Goal: Task Accomplishment & Management: Manage account settings

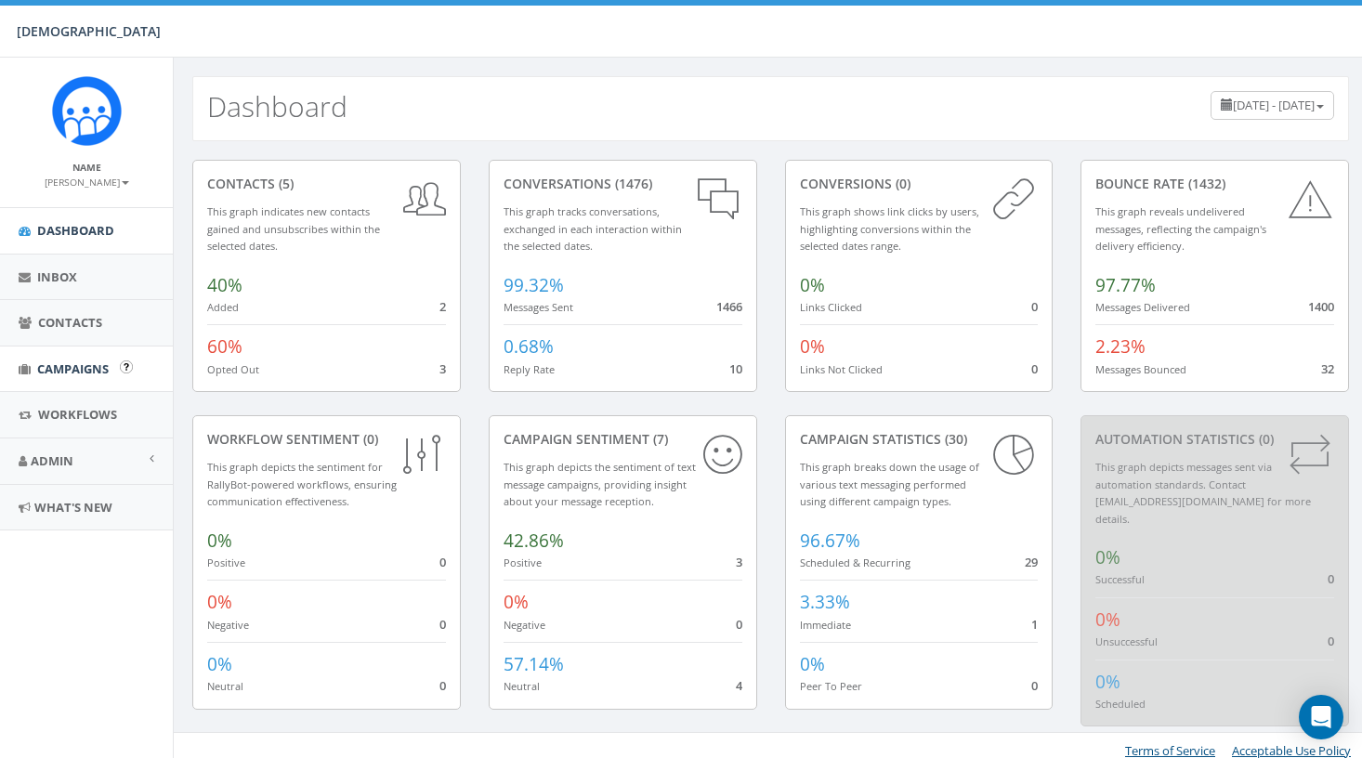
click at [61, 356] on link "Campaigns" at bounding box center [86, 369] width 173 height 46
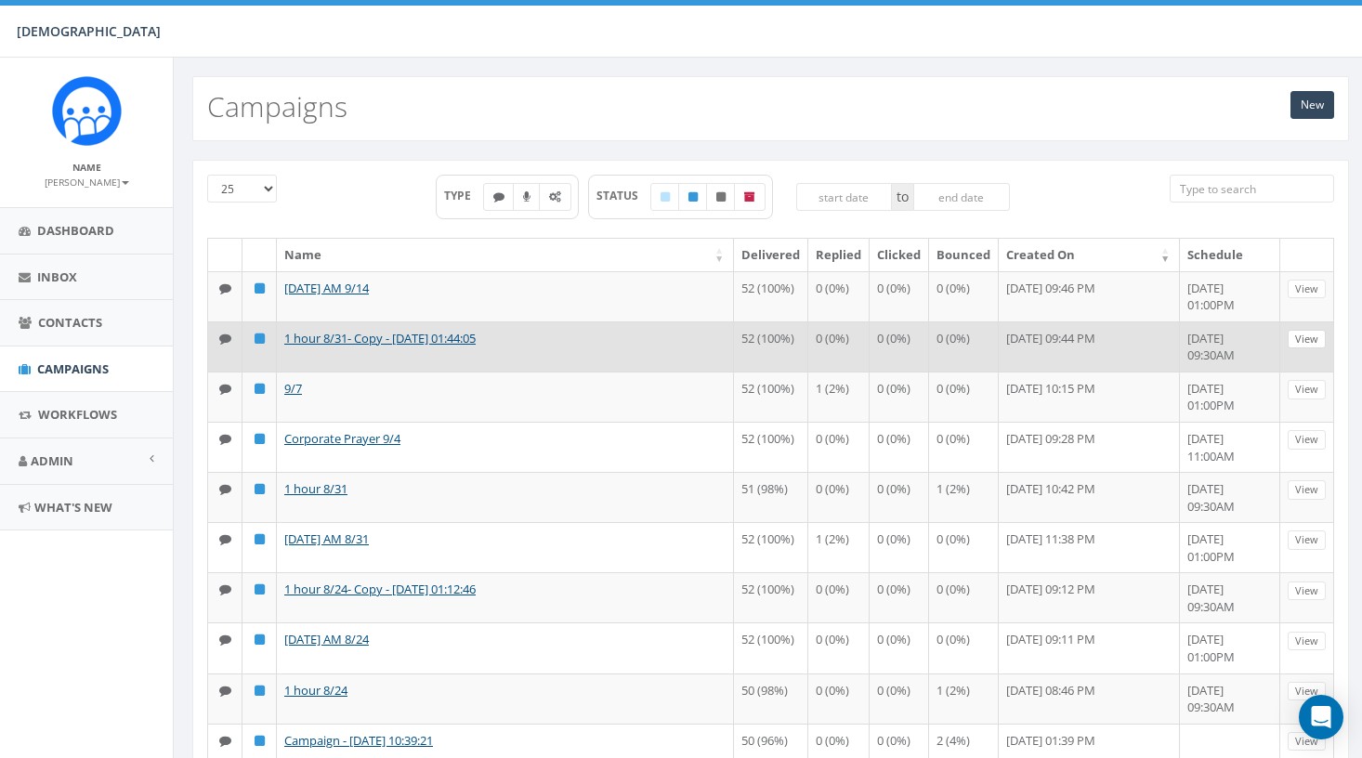
click at [1299, 349] on link "View" at bounding box center [1306, 340] width 38 height 20
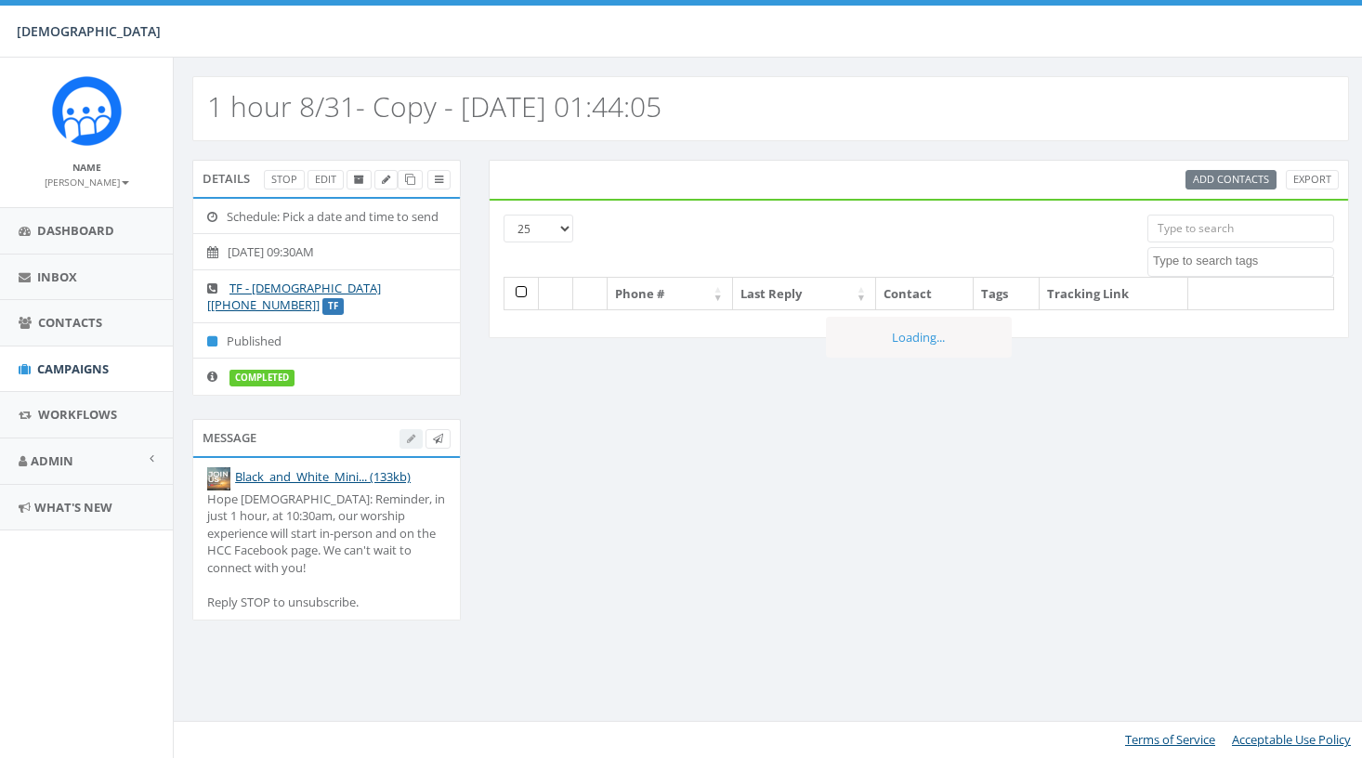
select select
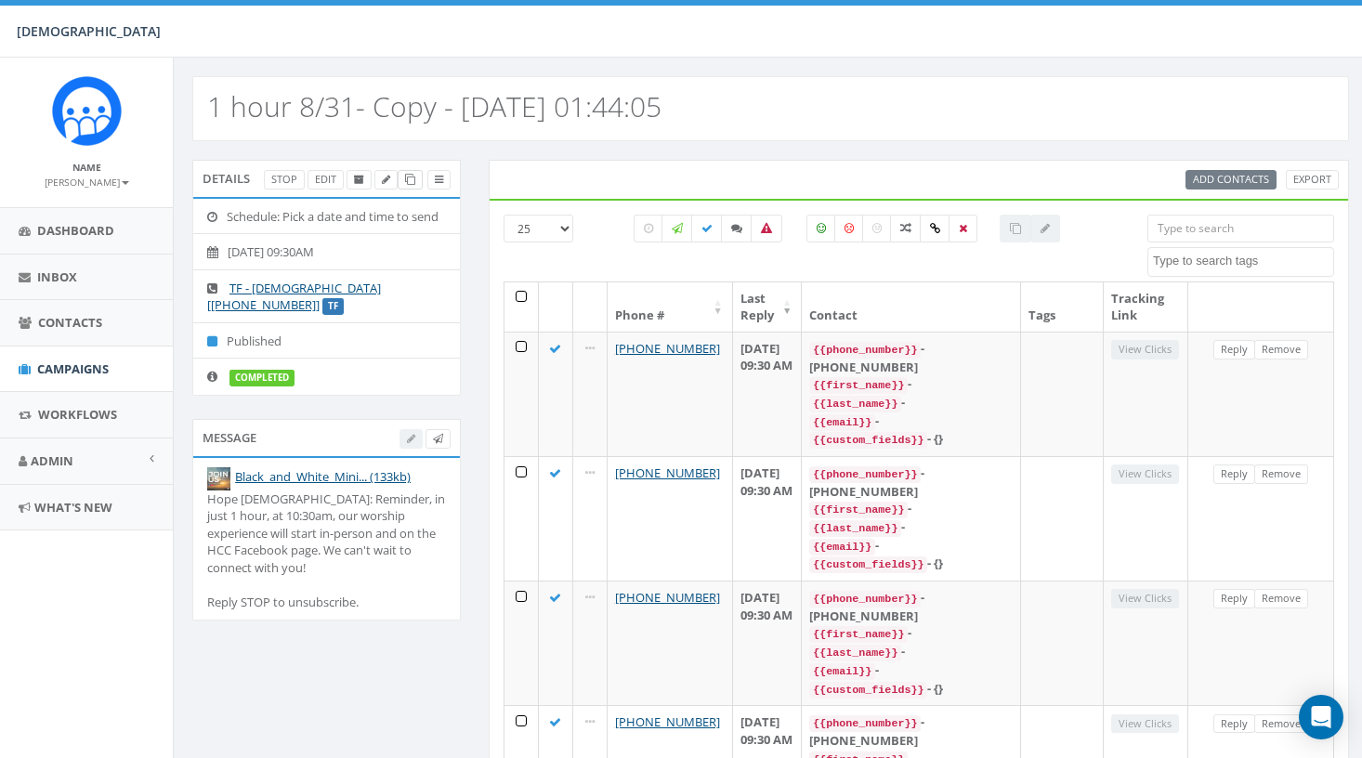
click at [408, 187] on link at bounding box center [410, 180] width 25 height 20
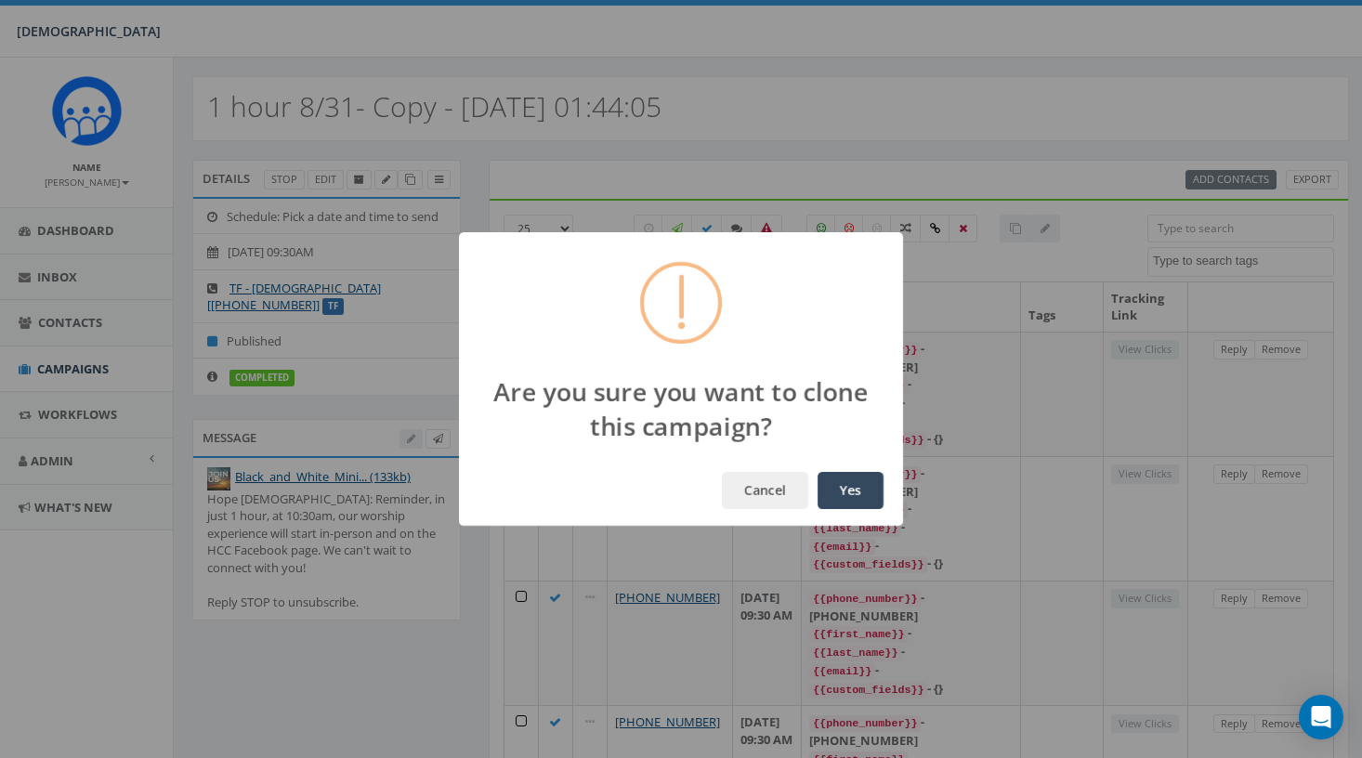
click at [860, 490] on button "Yes" at bounding box center [850, 490] width 66 height 37
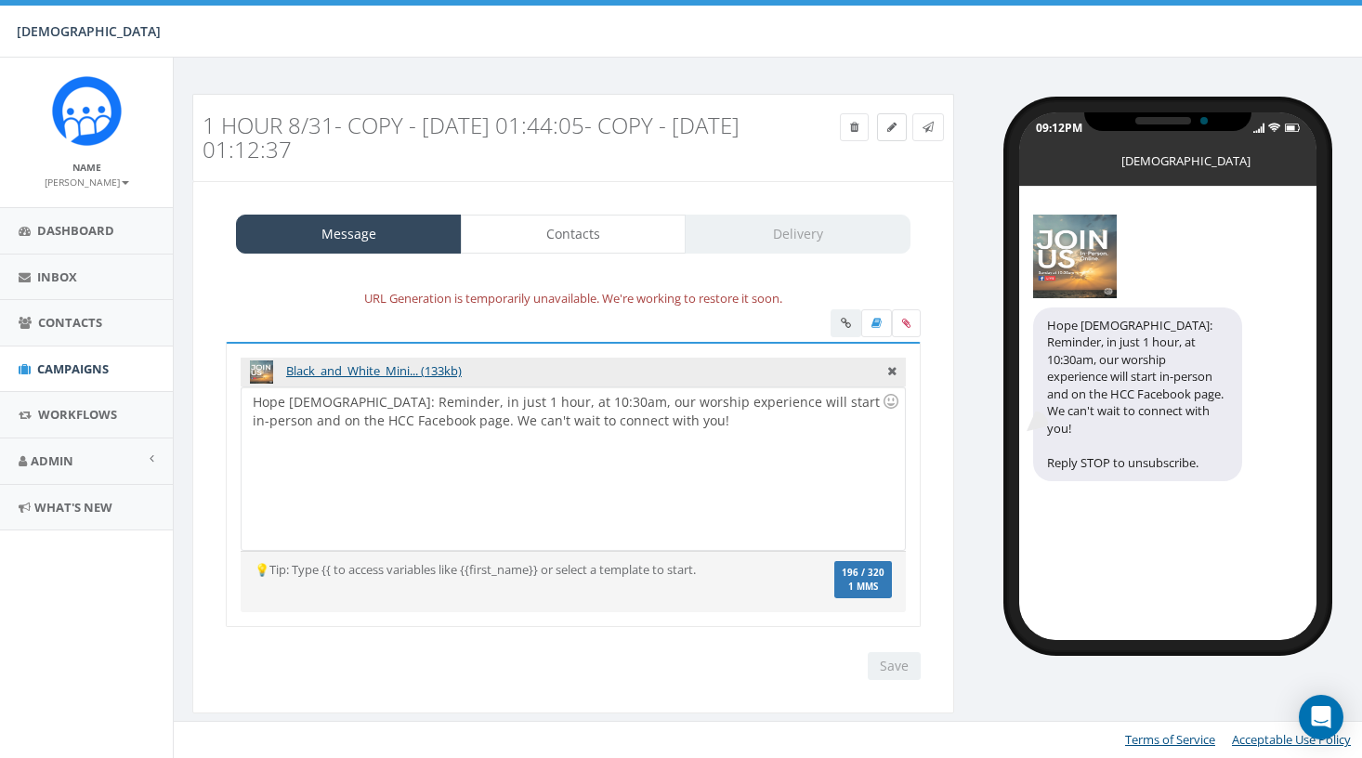
click at [884, 130] on link at bounding box center [892, 127] width 30 height 28
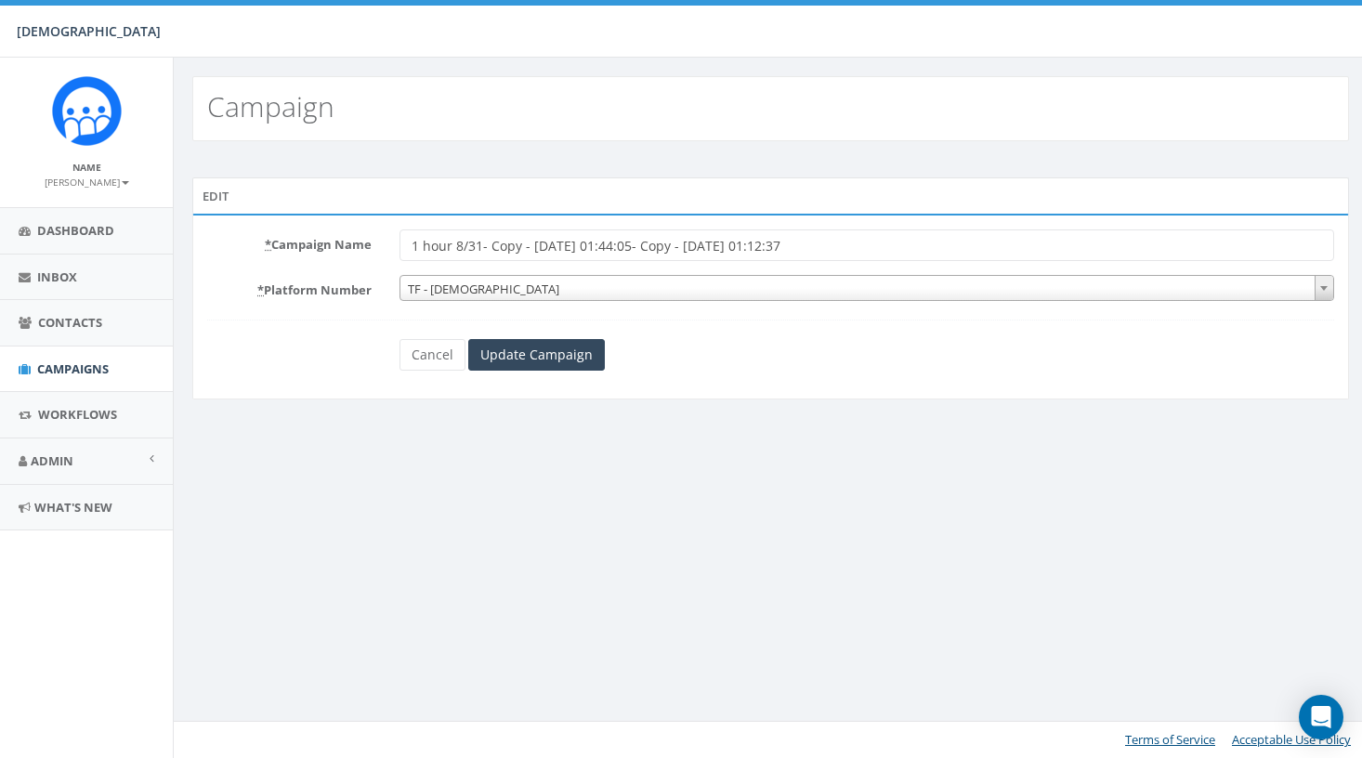
click at [874, 226] on div "* Campaign Name 1 hour 8/31- Copy - [DATE] 01:44:05- Copy - [DATE] 01:12:37 * P…" at bounding box center [770, 307] width 1156 height 186
click at [863, 248] on input "1 hour 8/31- Copy - [DATE] 01:44:05- Copy - [DATE] 01:12:37" at bounding box center [866, 245] width 934 height 32
drag, startPoint x: 863, startPoint y: 248, endPoint x: 456, endPoint y: 247, distance: 406.8
click at [456, 247] on input "1 hour 8/31- Copy - [DATE] 01:44:05- Copy - [DATE] 01:12:37" at bounding box center [866, 245] width 934 height 32
type input "1 hour 9/14"
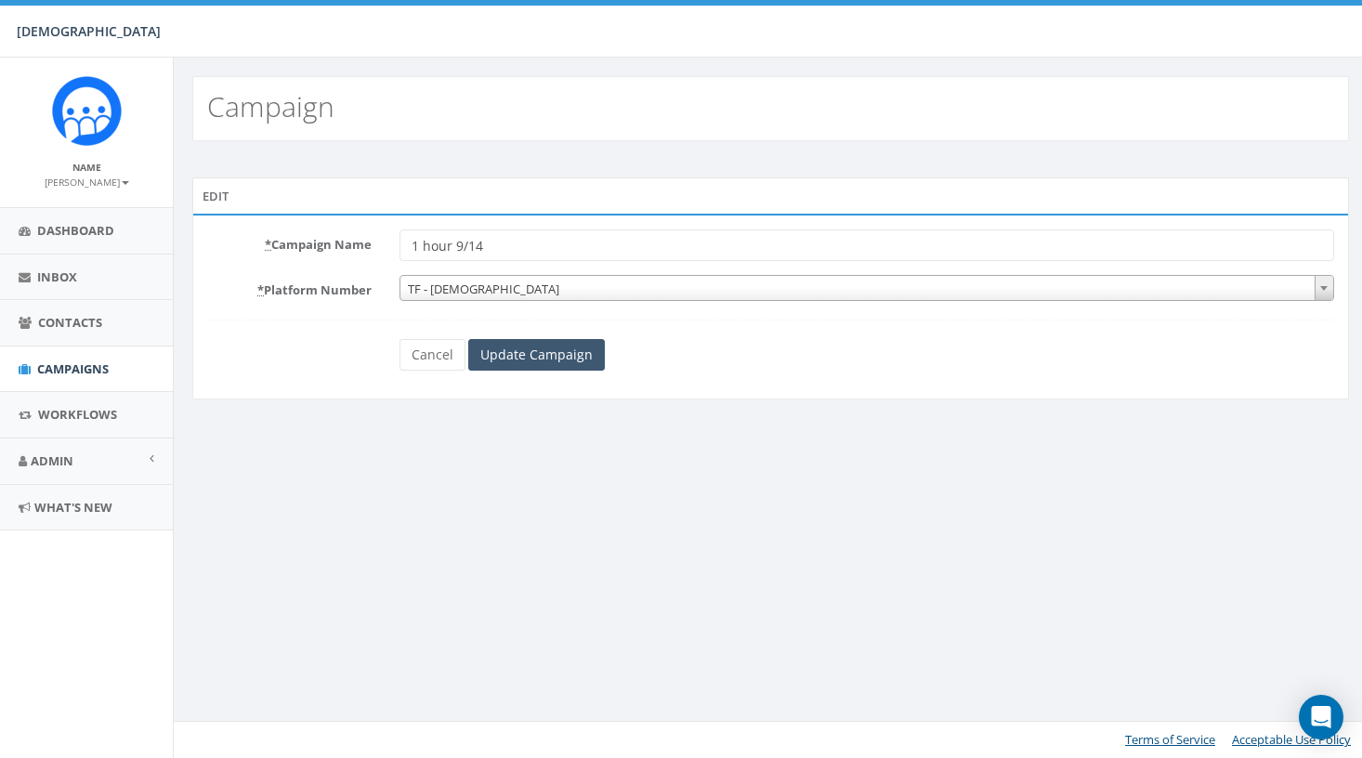
click at [517, 348] on input "Update Campaign" at bounding box center [536, 355] width 137 height 32
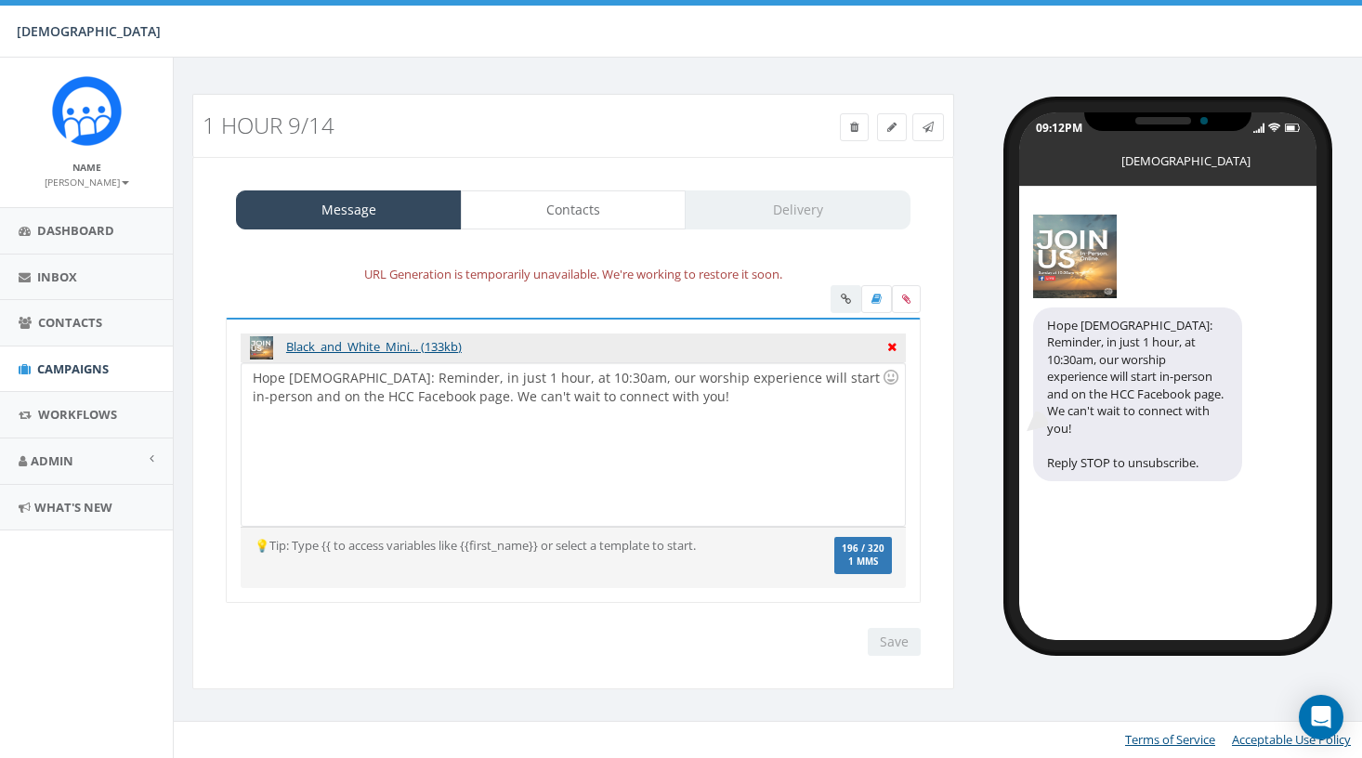
click at [890, 342] on icon at bounding box center [891, 344] width 9 height 17
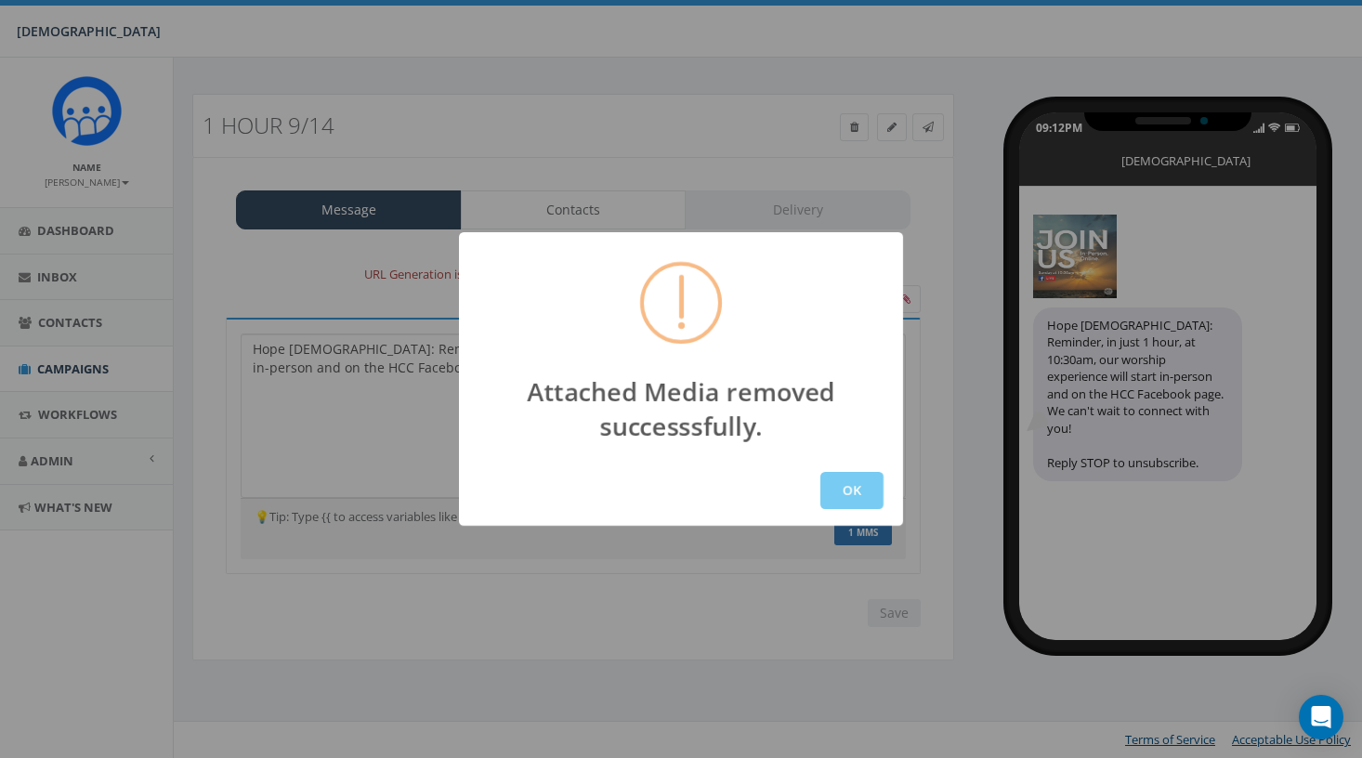
click at [867, 488] on button "OK" at bounding box center [851, 490] width 63 height 37
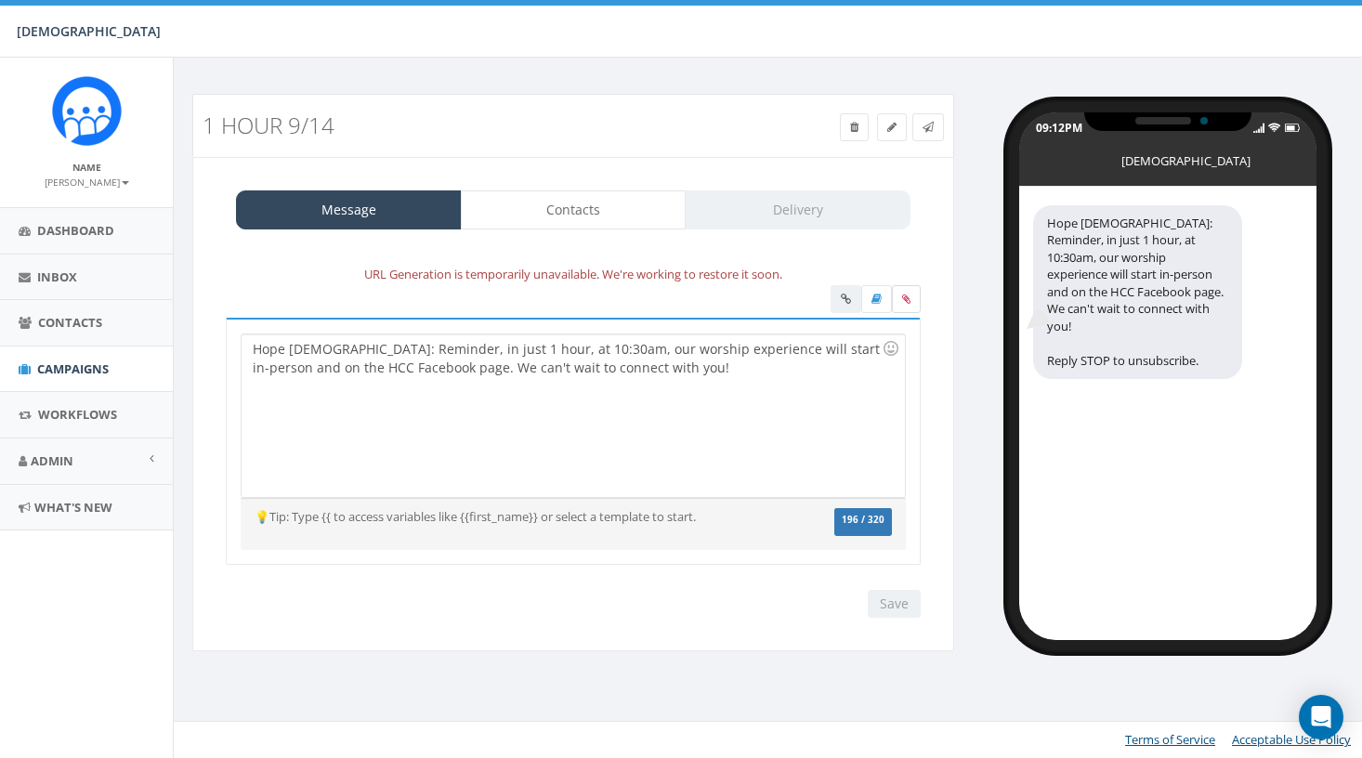
click at [903, 298] on icon at bounding box center [906, 298] width 8 height 11
click at [0, 0] on input "file" at bounding box center [0, 0] width 0 height 0
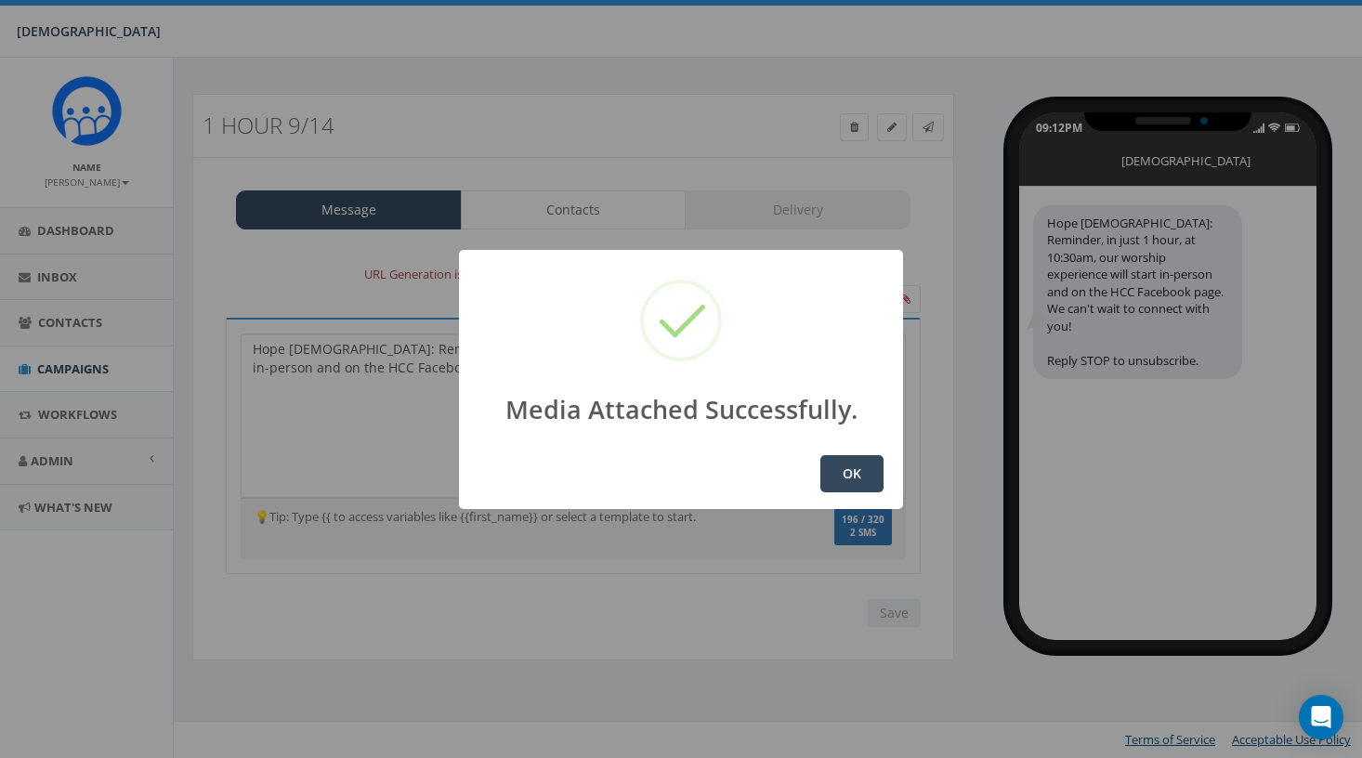
click at [873, 483] on button "OK" at bounding box center [851, 473] width 63 height 37
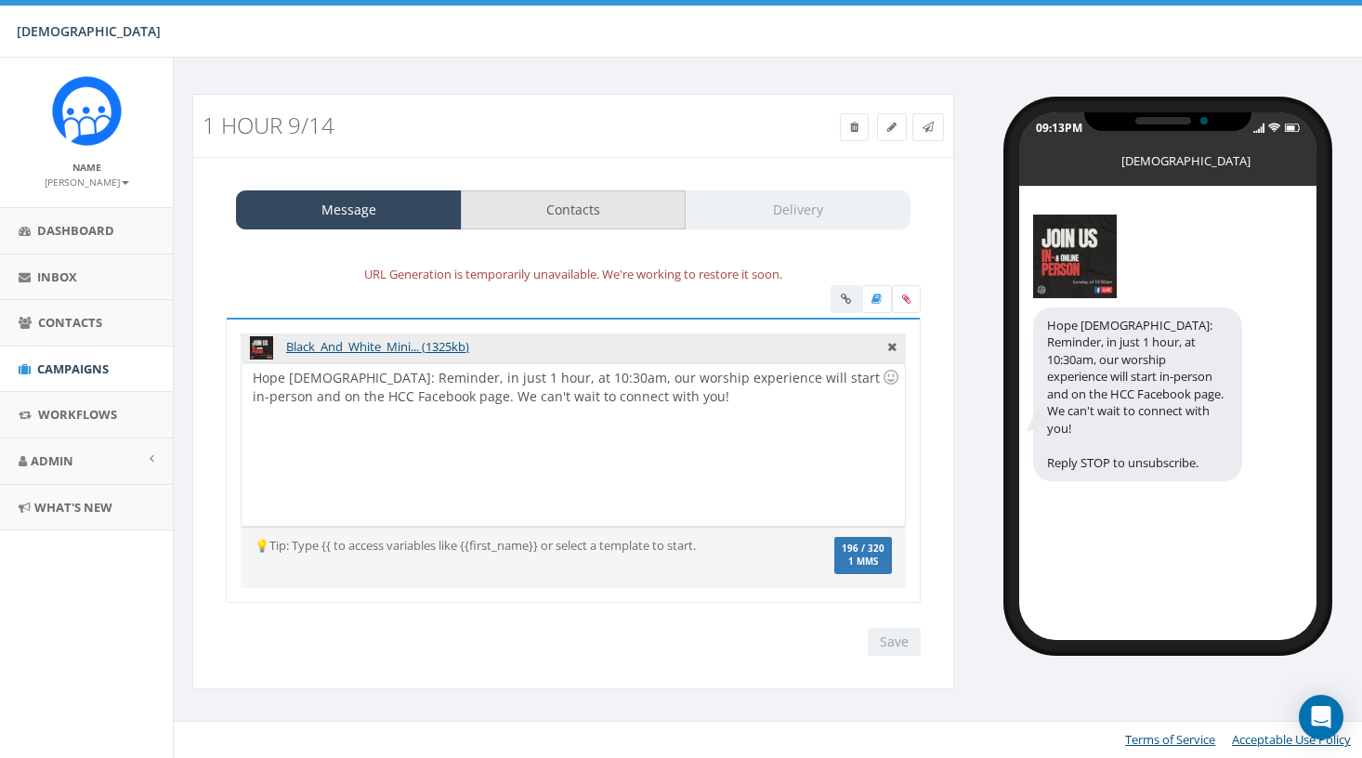
click at [628, 198] on link "Contacts" at bounding box center [574, 209] width 226 height 39
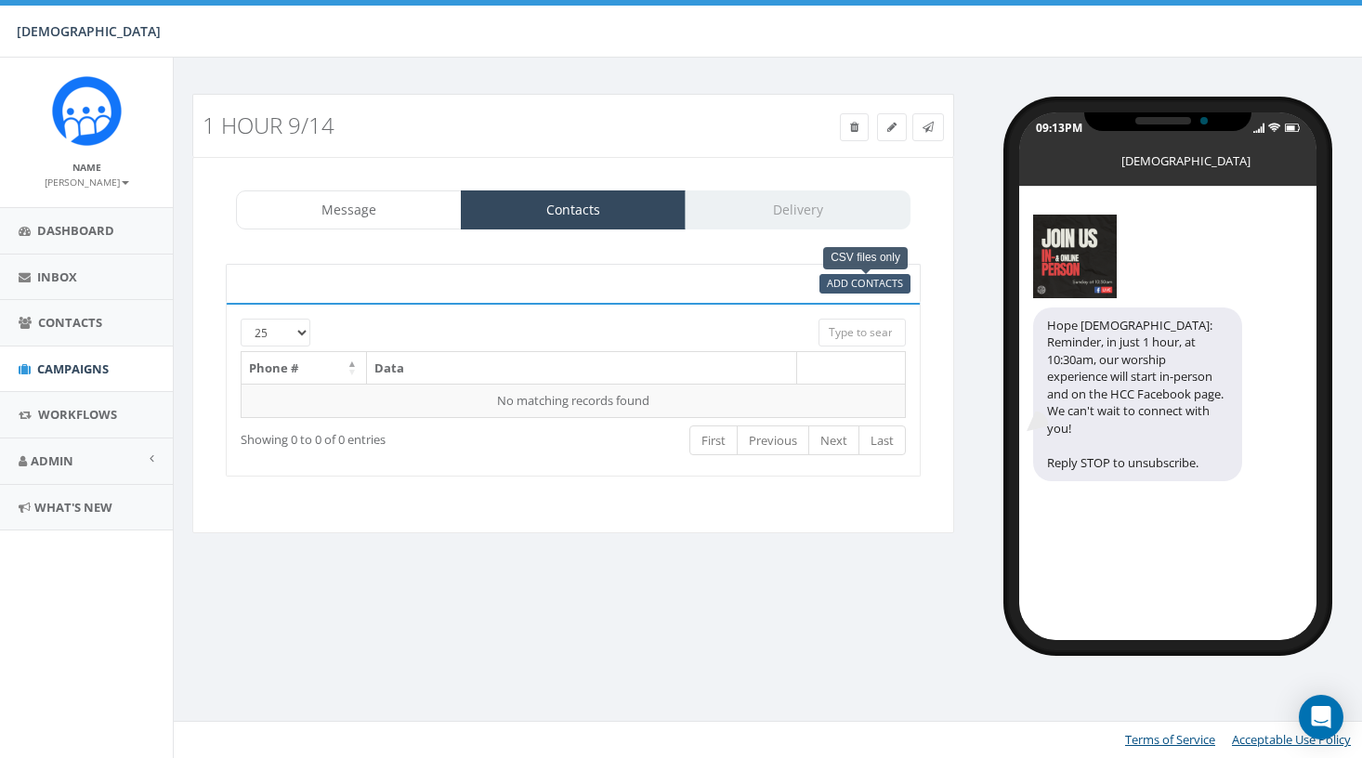
click at [853, 277] on span "Add Contacts" at bounding box center [865, 283] width 76 height 14
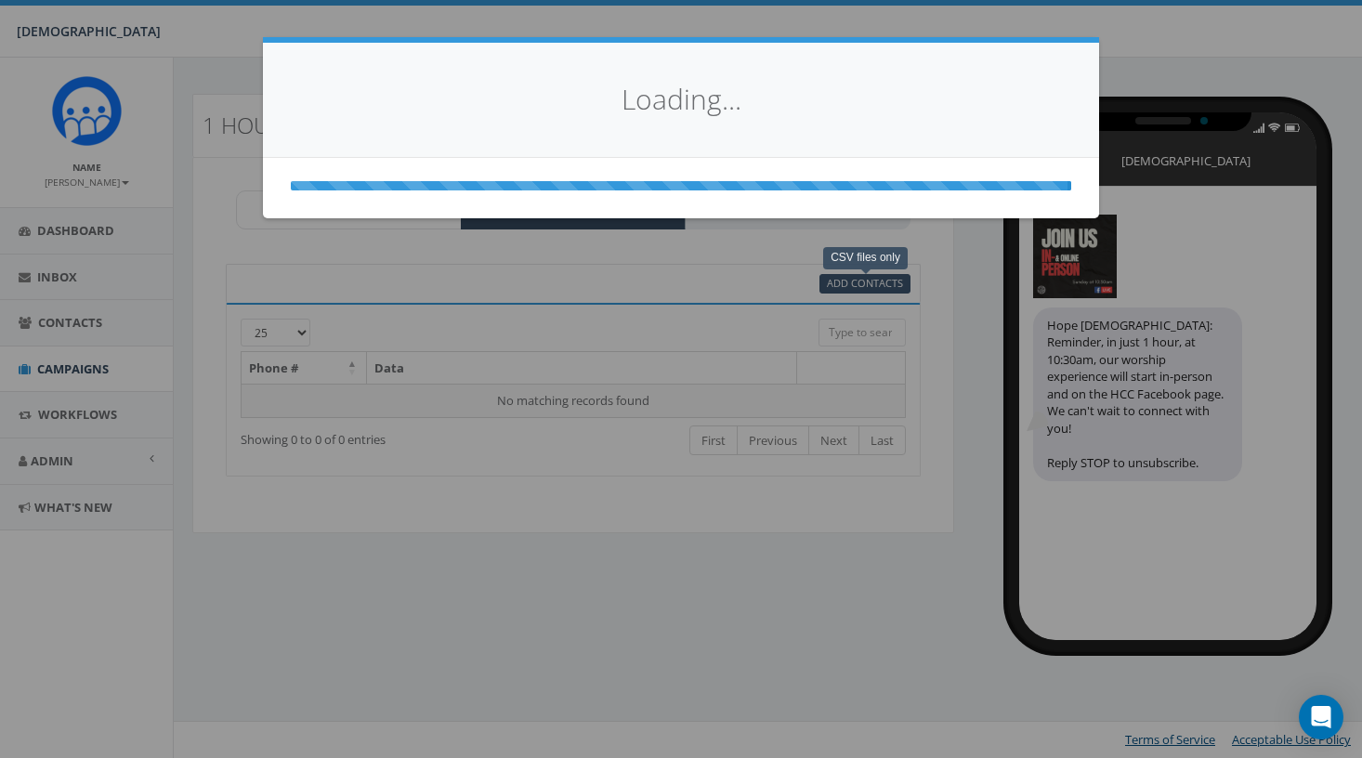
select select
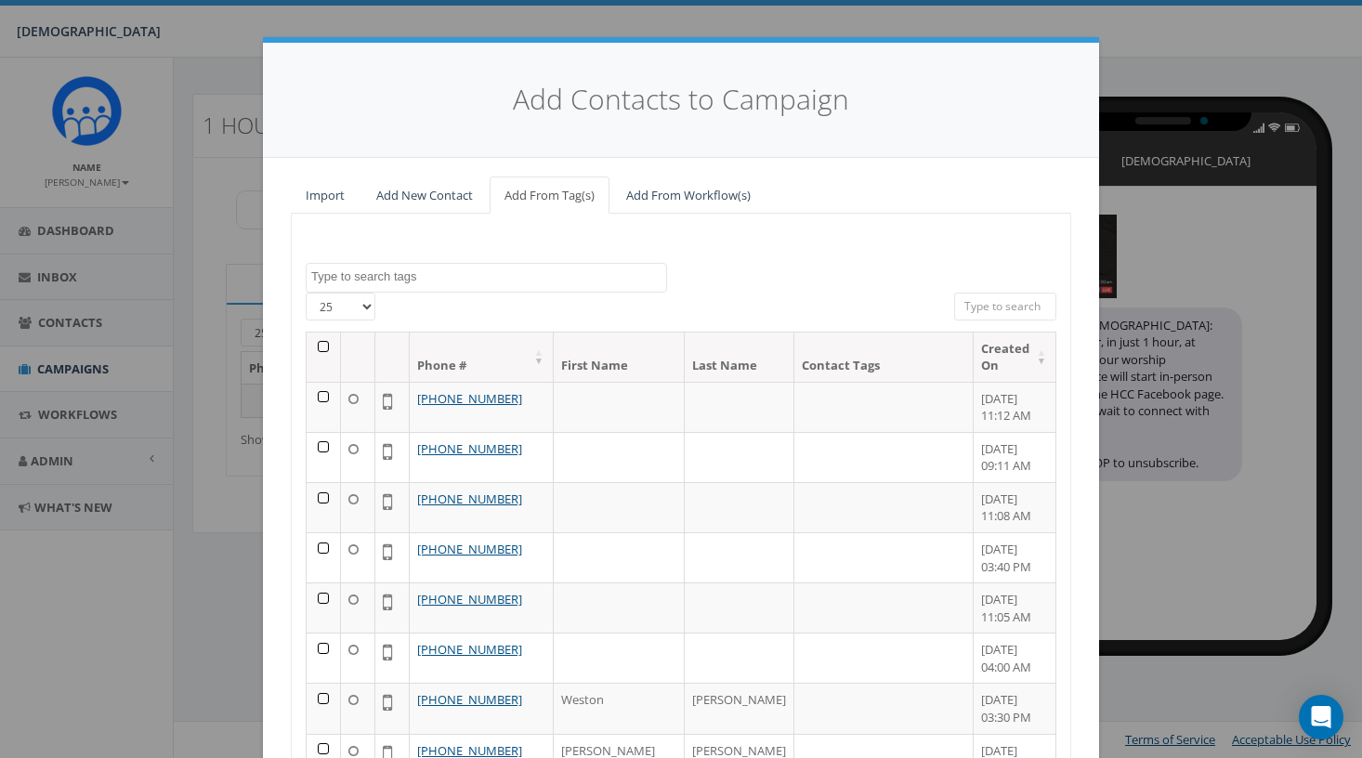
click at [322, 349] on th at bounding box center [324, 357] width 34 height 49
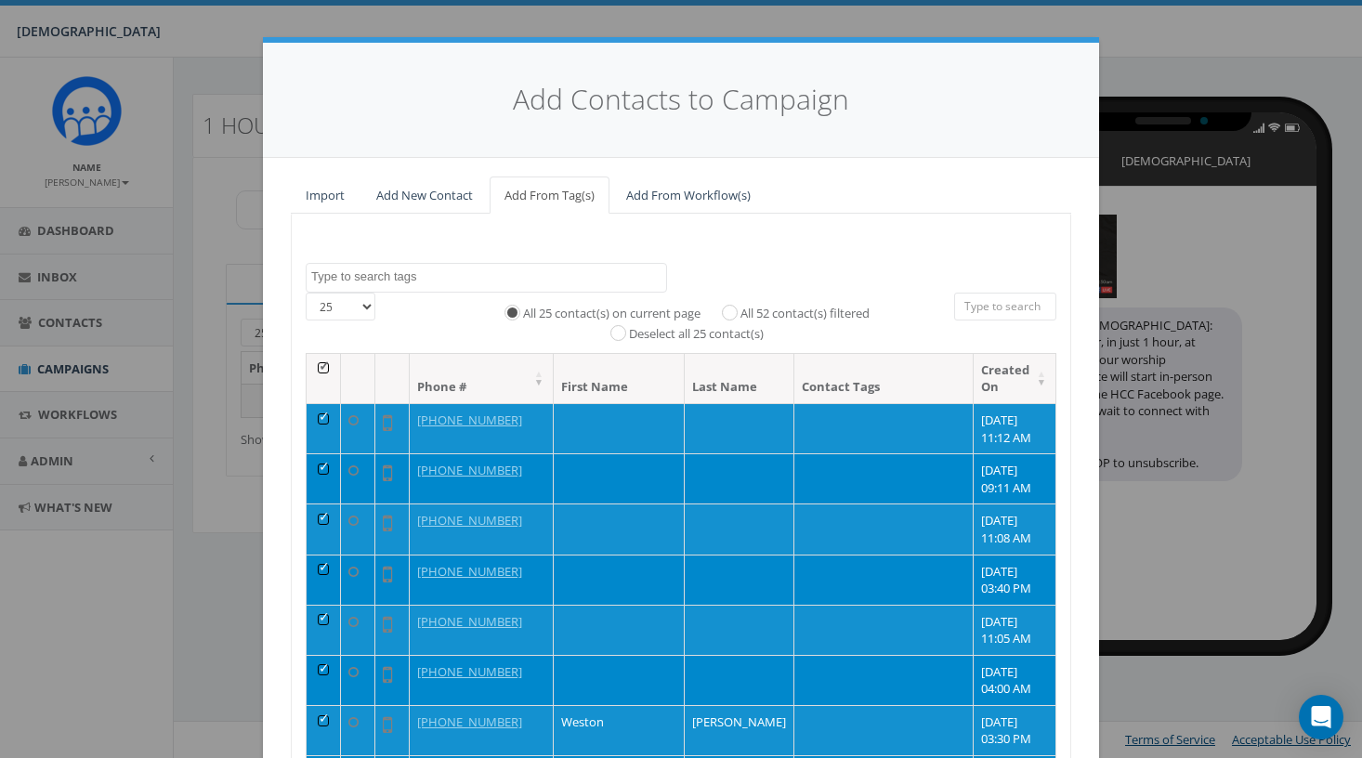
click at [779, 315] on label "All 52 contact(s) filtered" at bounding box center [804, 314] width 129 height 19
click at [740, 315] on input "All 52 contact(s) filtered" at bounding box center [734, 312] width 12 height 12
radio input "true"
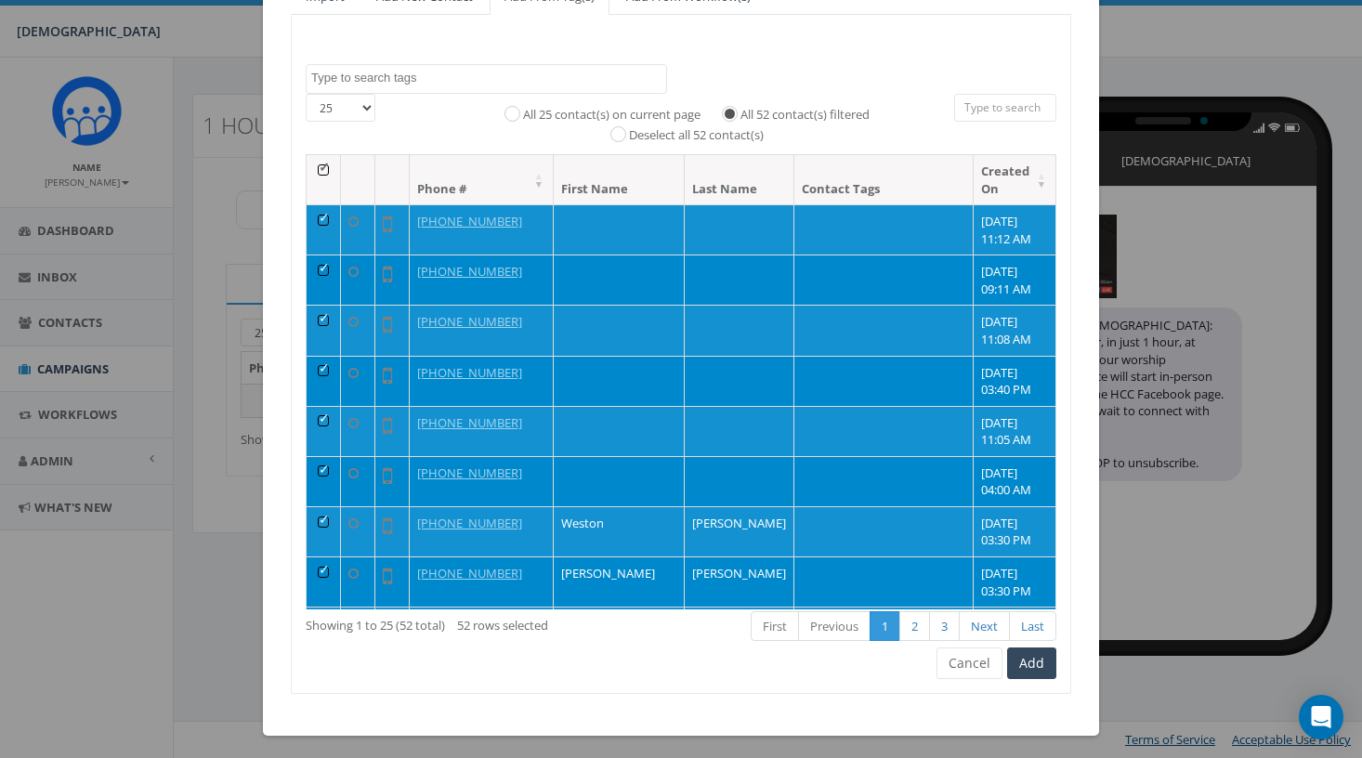
scroll to position [198, 0]
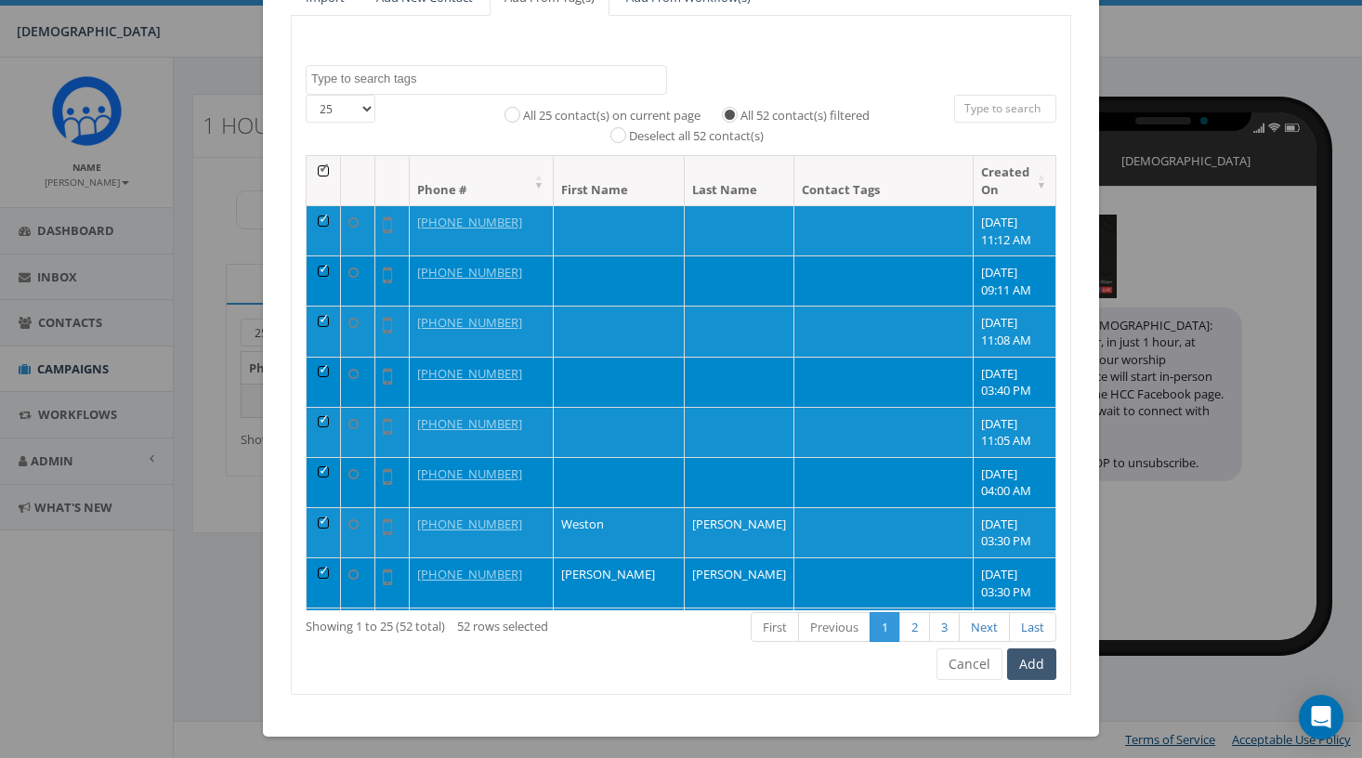
click at [1045, 665] on button "Add" at bounding box center [1031, 664] width 49 height 32
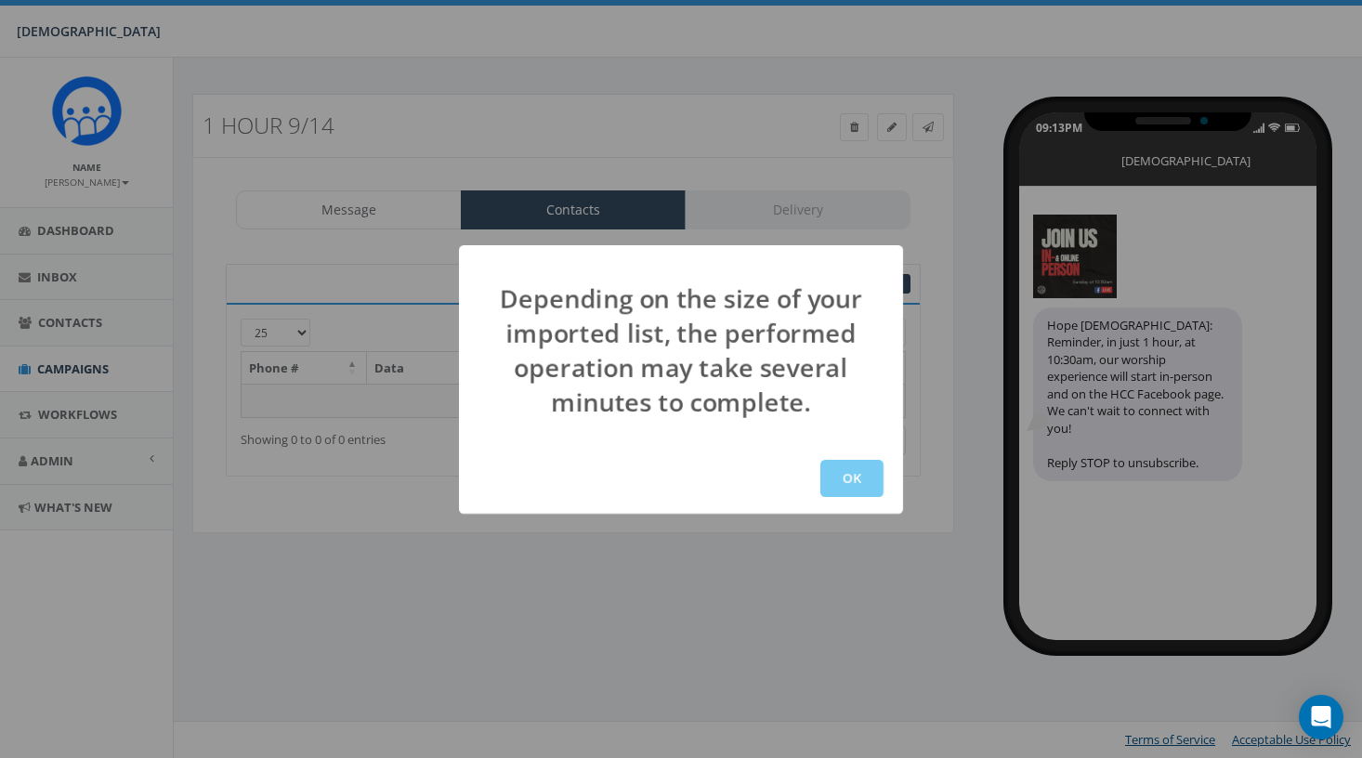
click at [831, 476] on button "OK" at bounding box center [851, 478] width 63 height 37
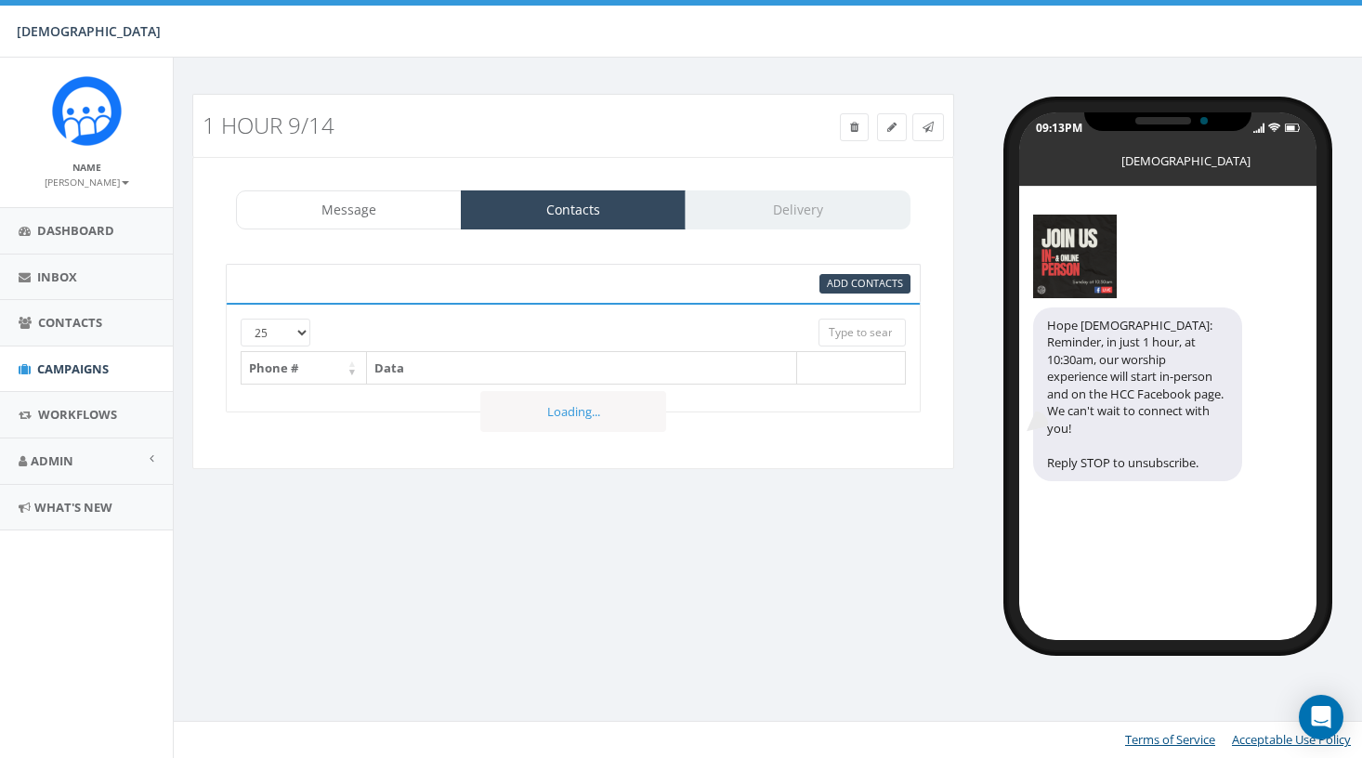
select select
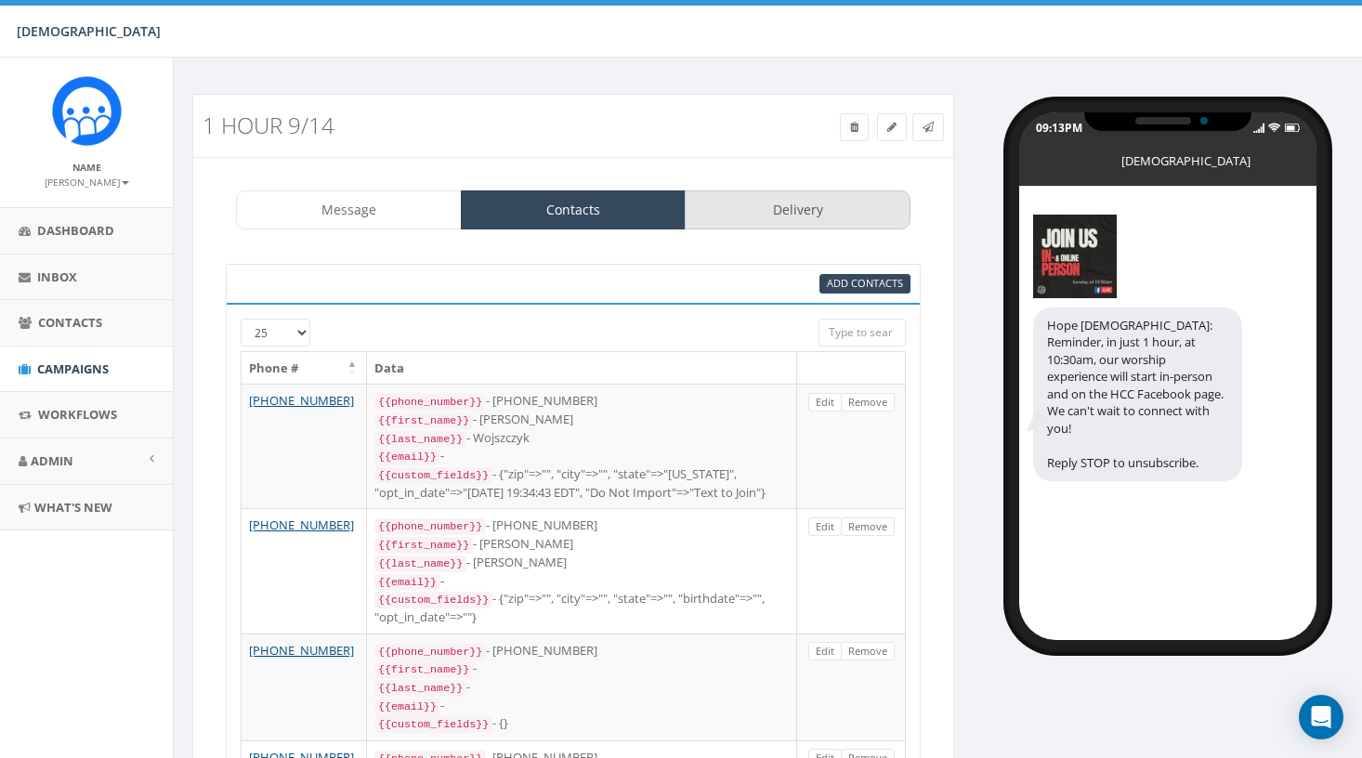
click at [855, 210] on link "Delivery" at bounding box center [798, 209] width 226 height 39
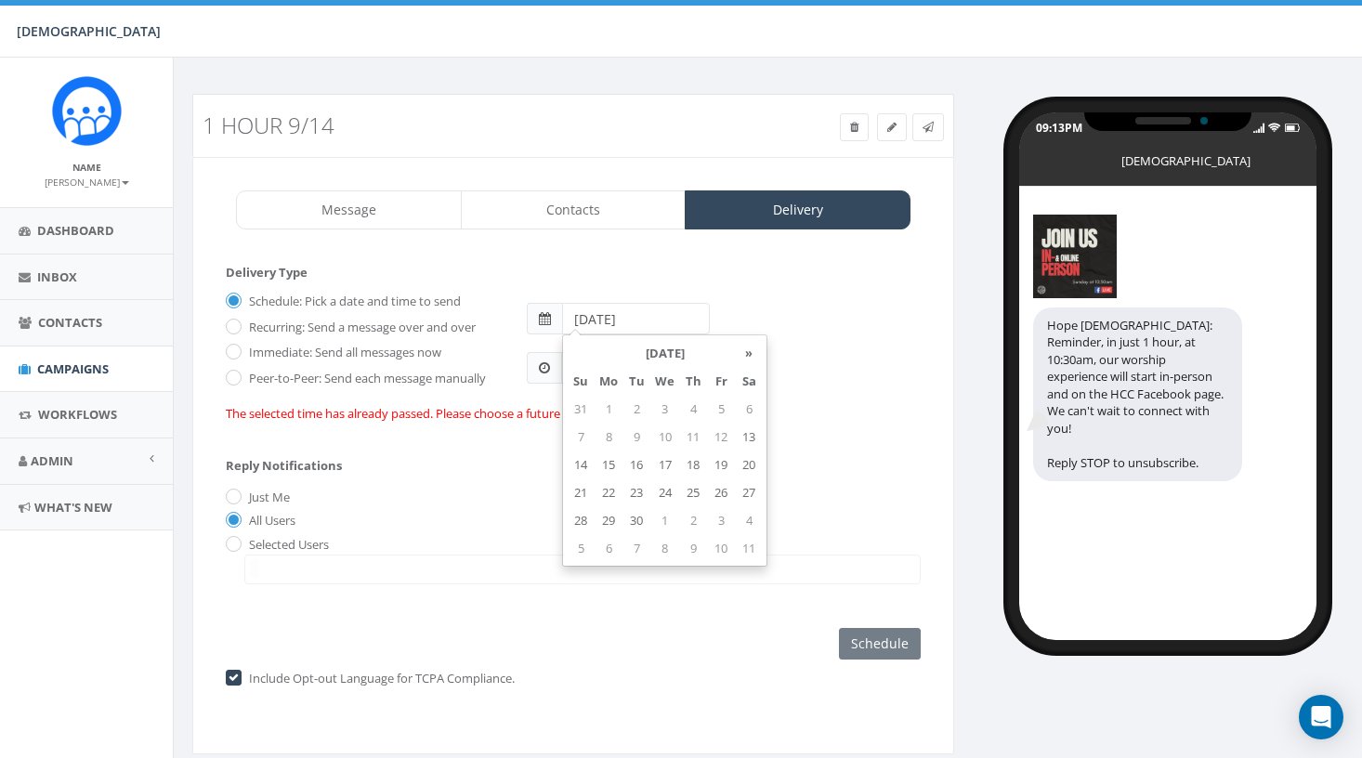
click at [660, 305] on input "2025-09-07" at bounding box center [636, 319] width 148 height 32
click at [588, 460] on td "14" at bounding box center [581, 464] width 28 height 28
type input "2025-09-14"
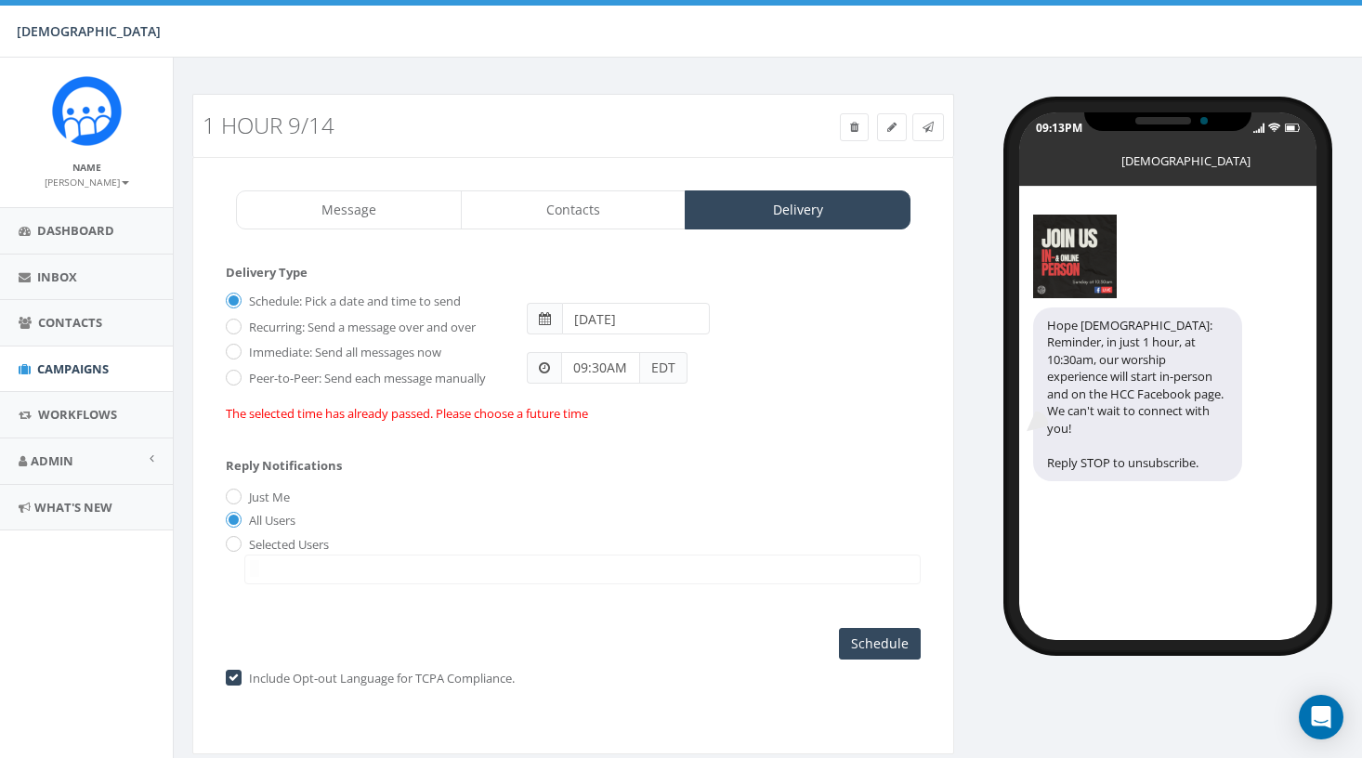
click at [823, 258] on div "Delivery Type Schedule: Pick a date and time to send Recurring: Send a message …" at bounding box center [573, 480] width 732 height 471
click at [886, 633] on input "Schedule" at bounding box center [880, 644] width 82 height 32
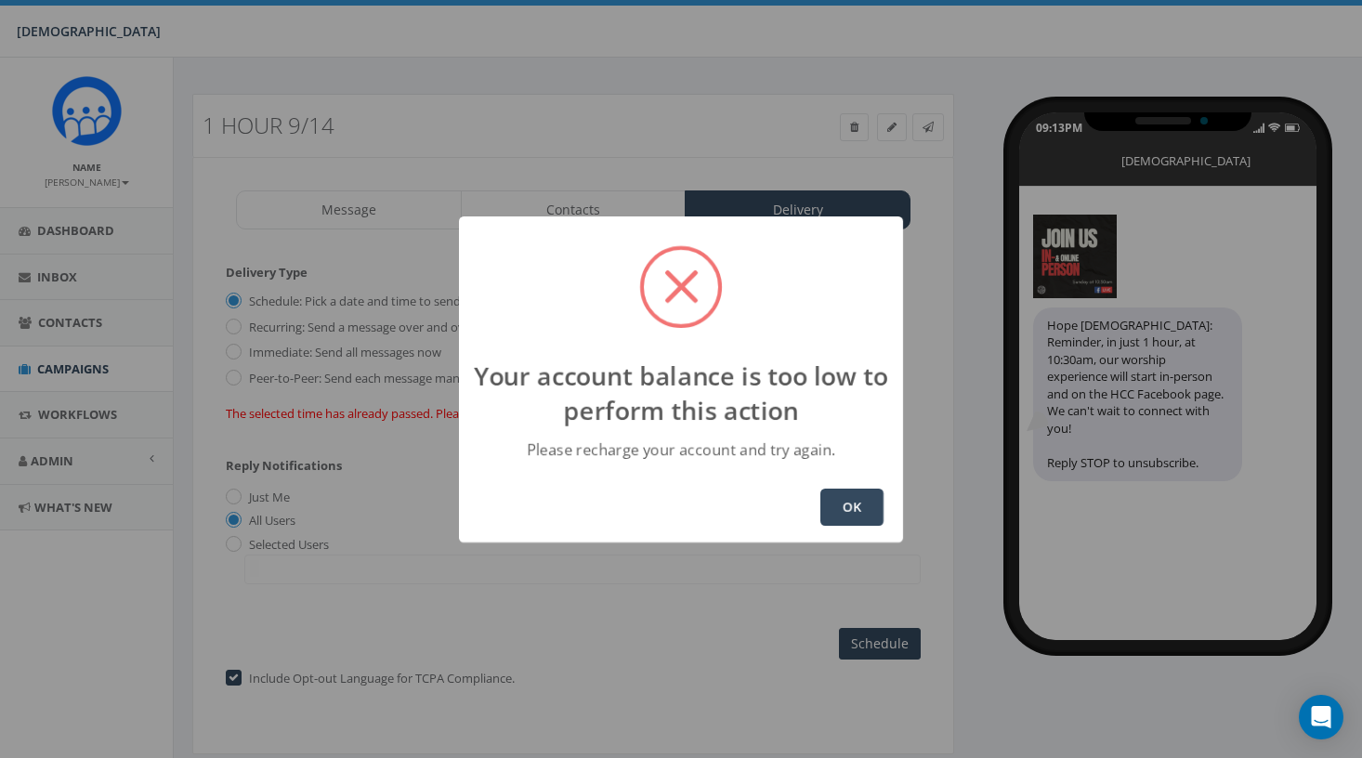
click at [846, 497] on button "OK" at bounding box center [851, 507] width 63 height 37
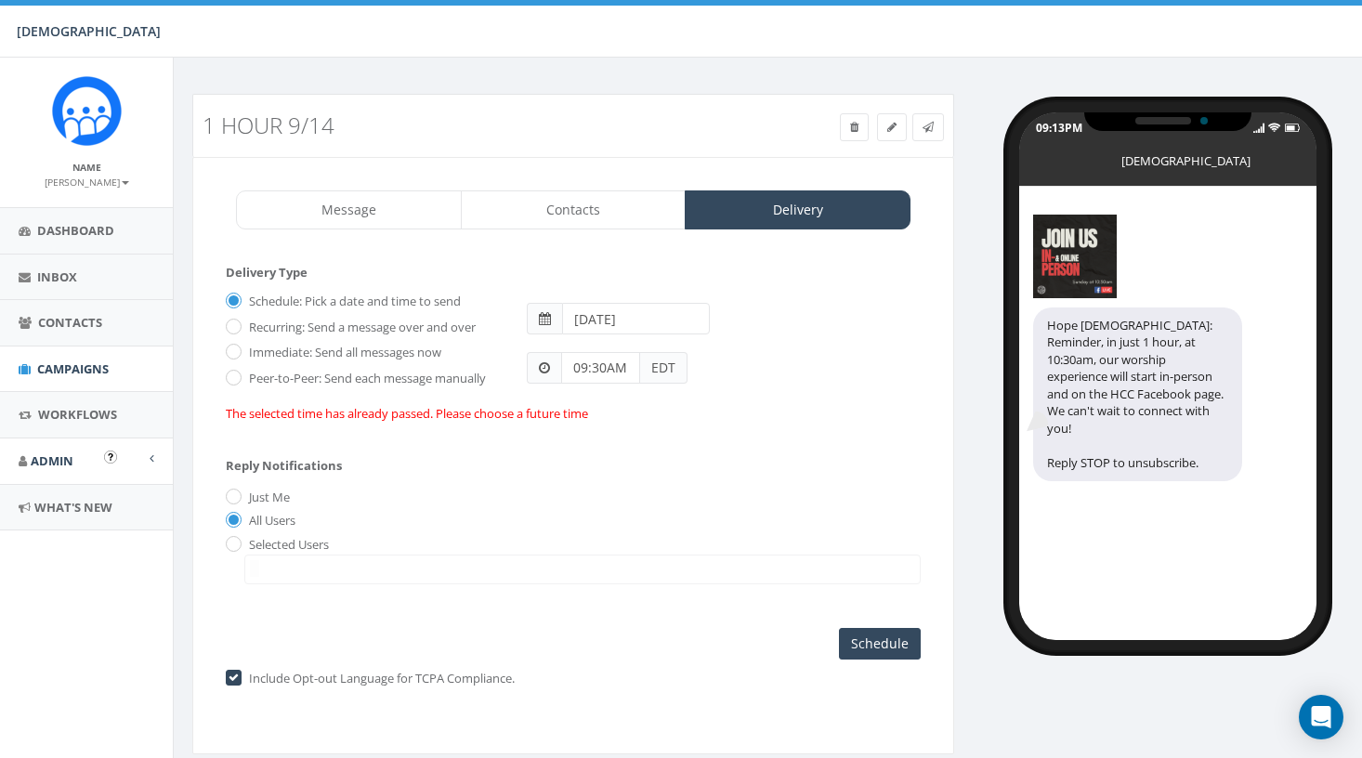
click at [158, 450] on link "Admin" at bounding box center [86, 461] width 173 height 46
click at [87, 502] on link "Account" at bounding box center [86, 503] width 173 height 36
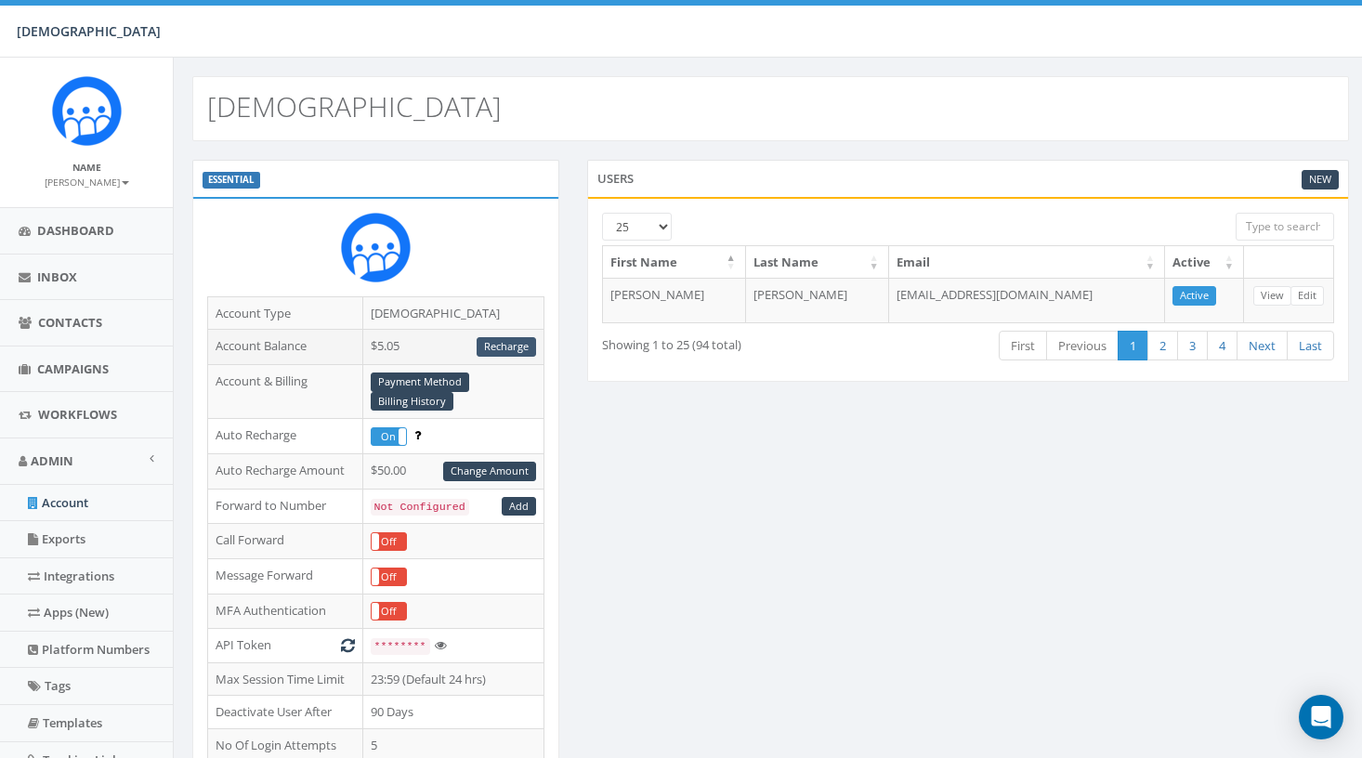
click at [495, 340] on link "Recharge" at bounding box center [505, 347] width 59 height 20
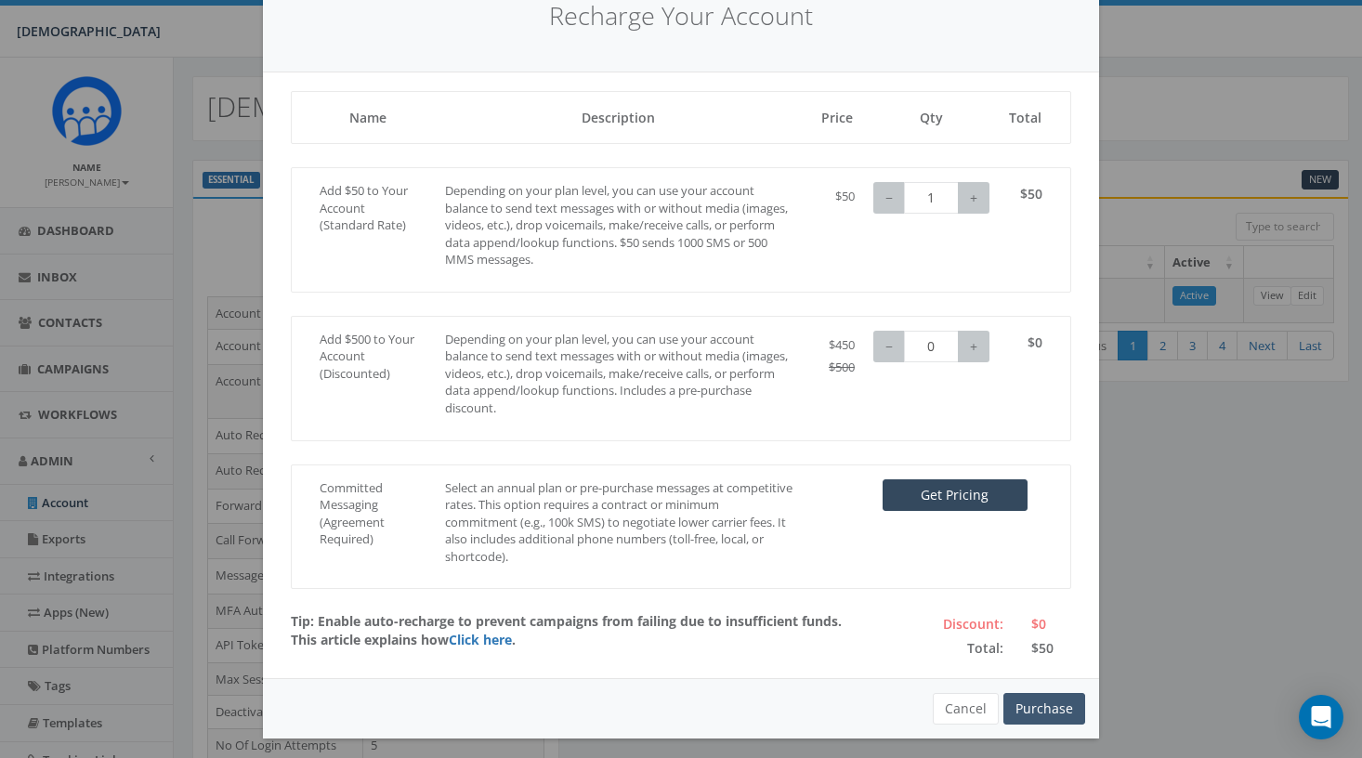
scroll to position [81, 0]
click at [1036, 708] on button "Purchase" at bounding box center [1044, 710] width 82 height 32
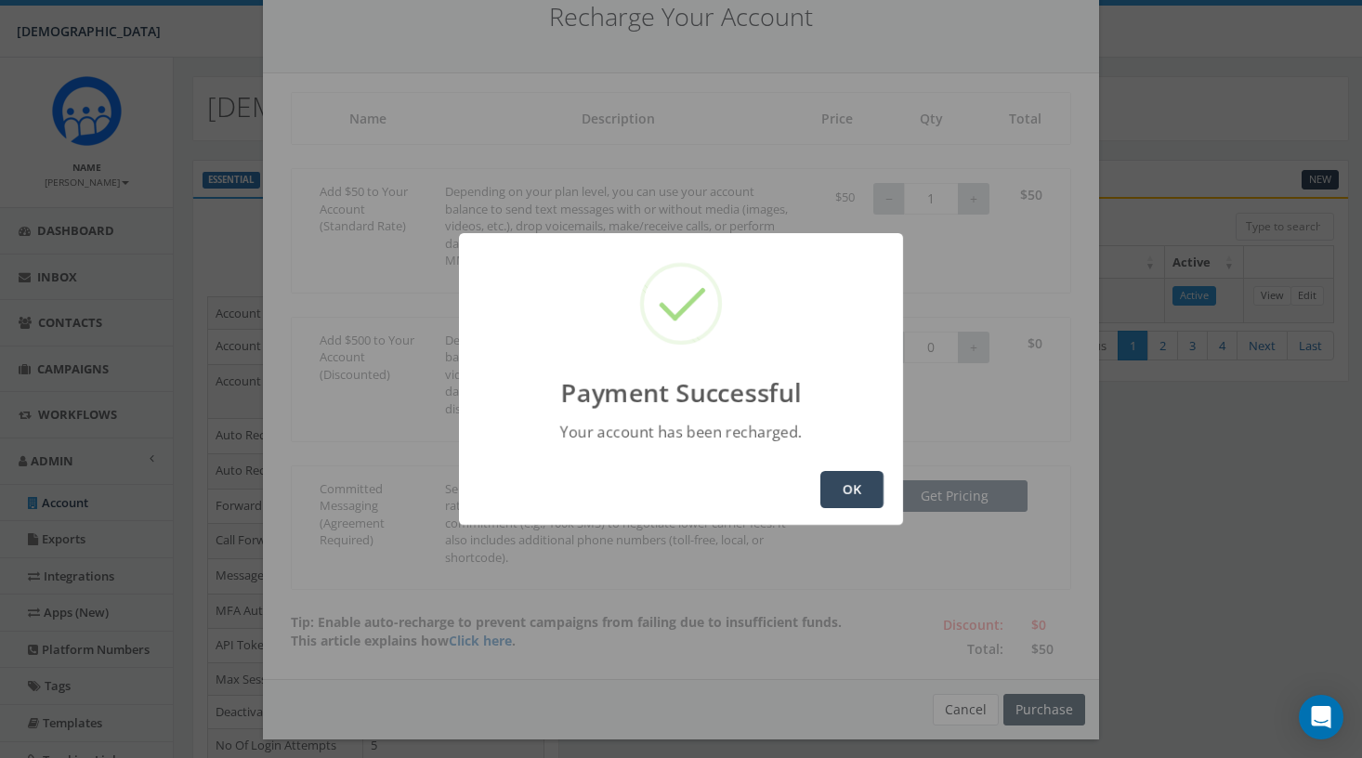
click at [841, 490] on button "OK" at bounding box center [851, 489] width 63 height 37
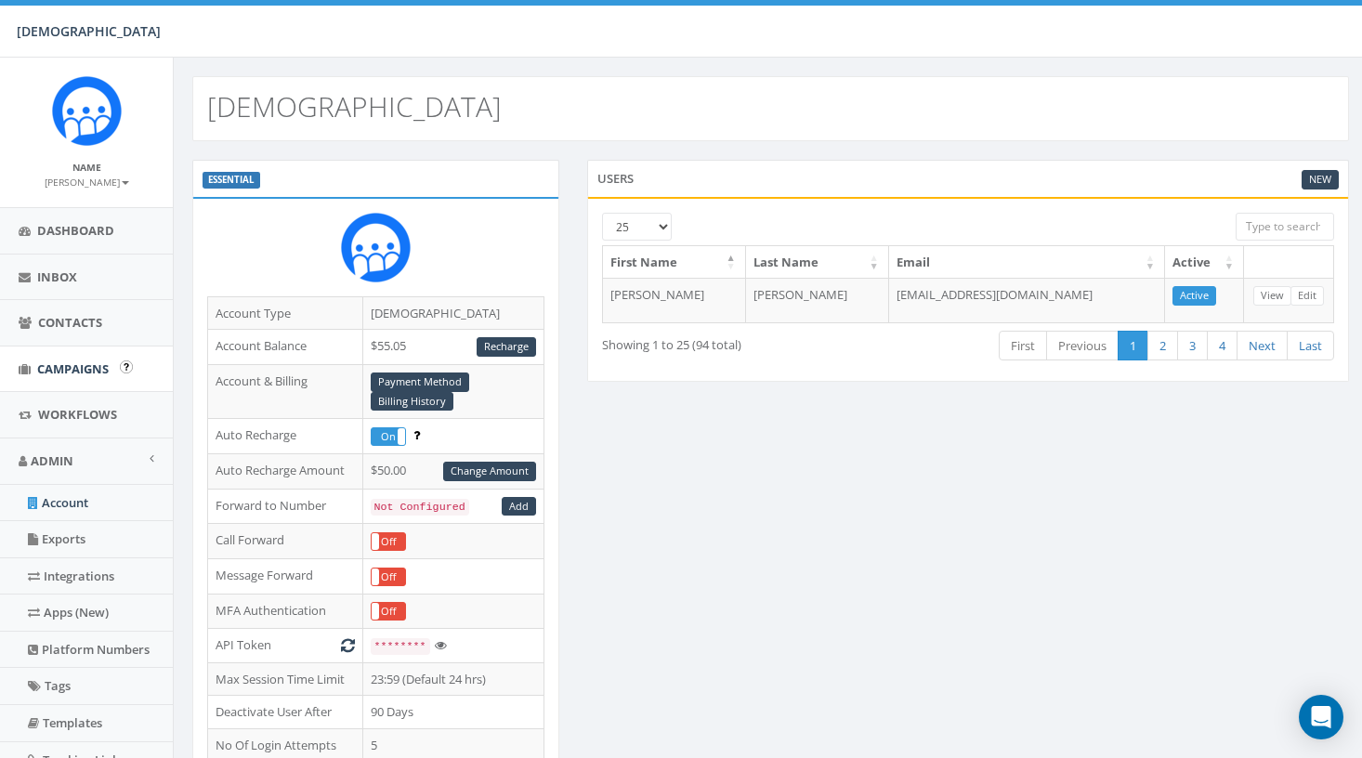
click at [81, 365] on span "Campaigns" at bounding box center [73, 368] width 72 height 17
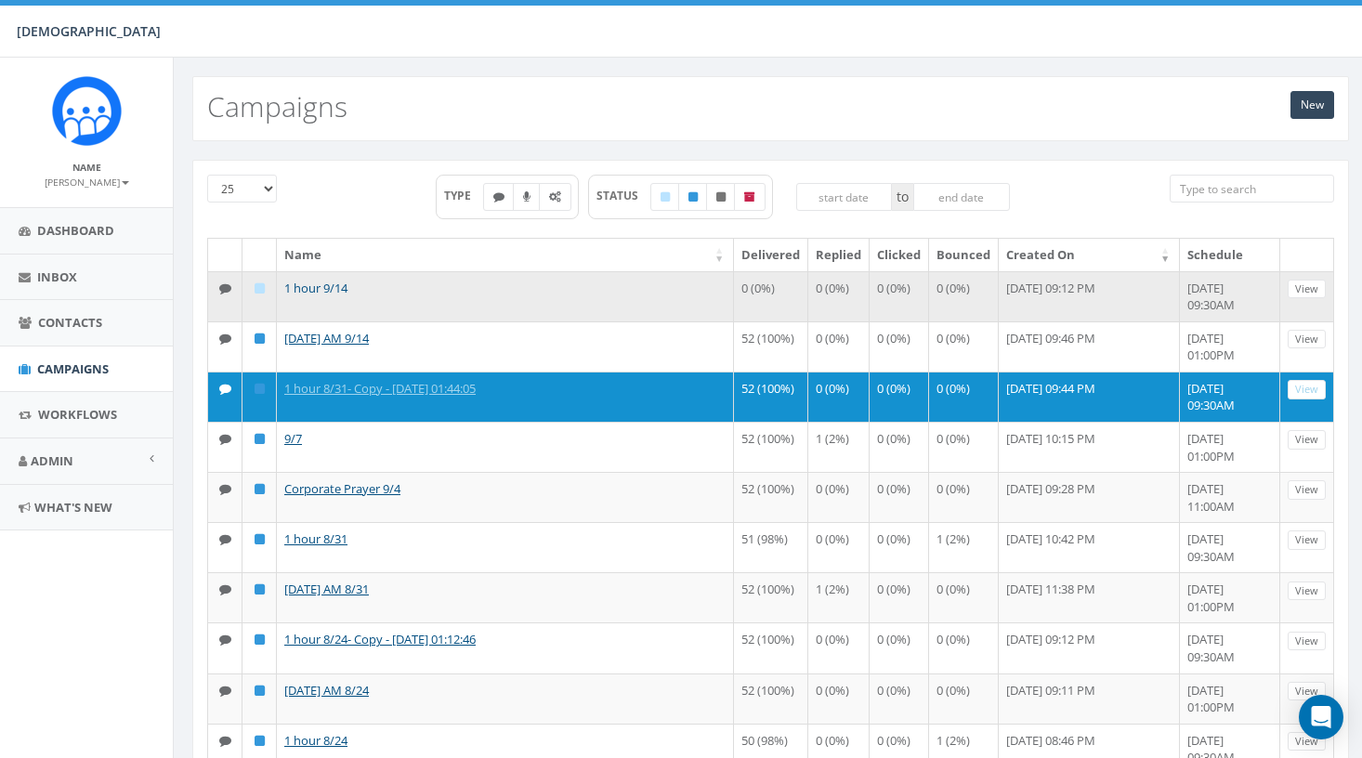
click at [340, 288] on link "1 hour 9/14" at bounding box center [315, 288] width 63 height 17
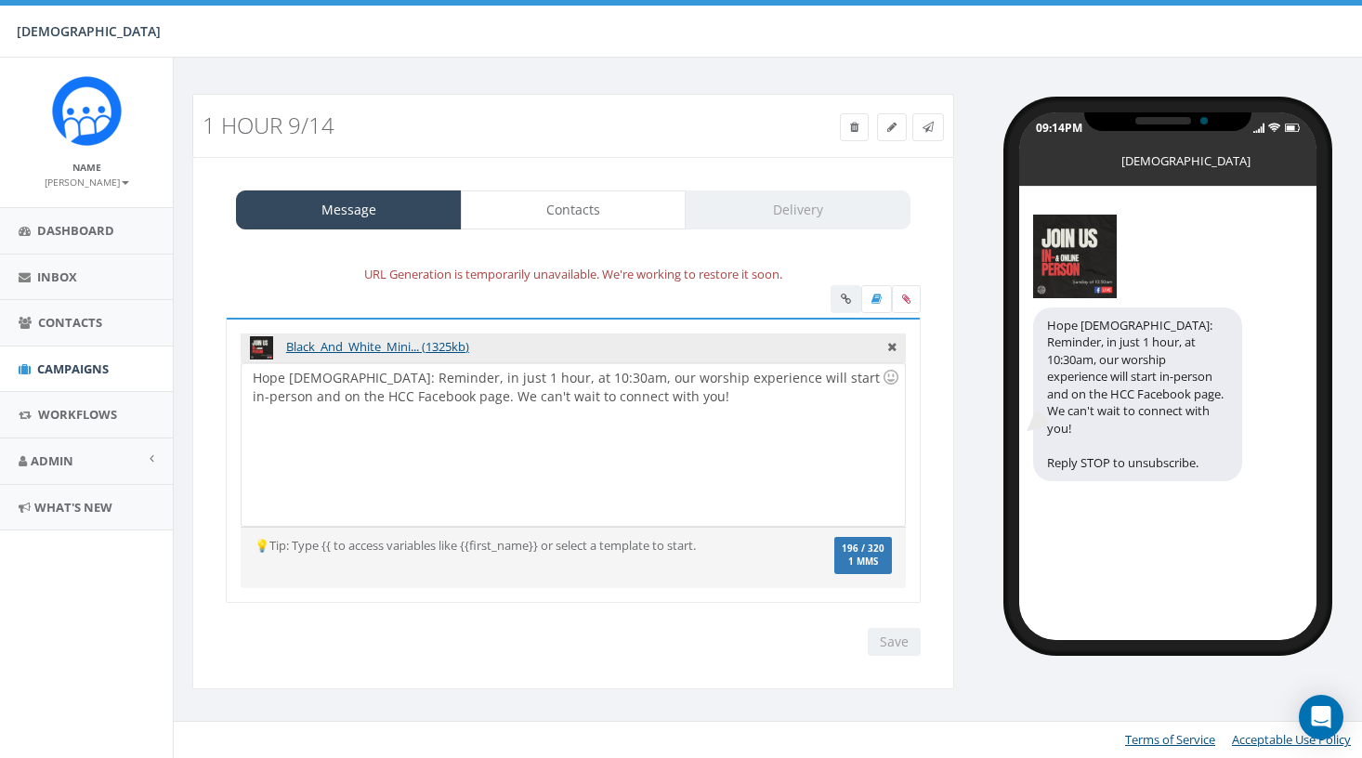
select select
click at [794, 217] on link "Delivery" at bounding box center [798, 209] width 226 height 39
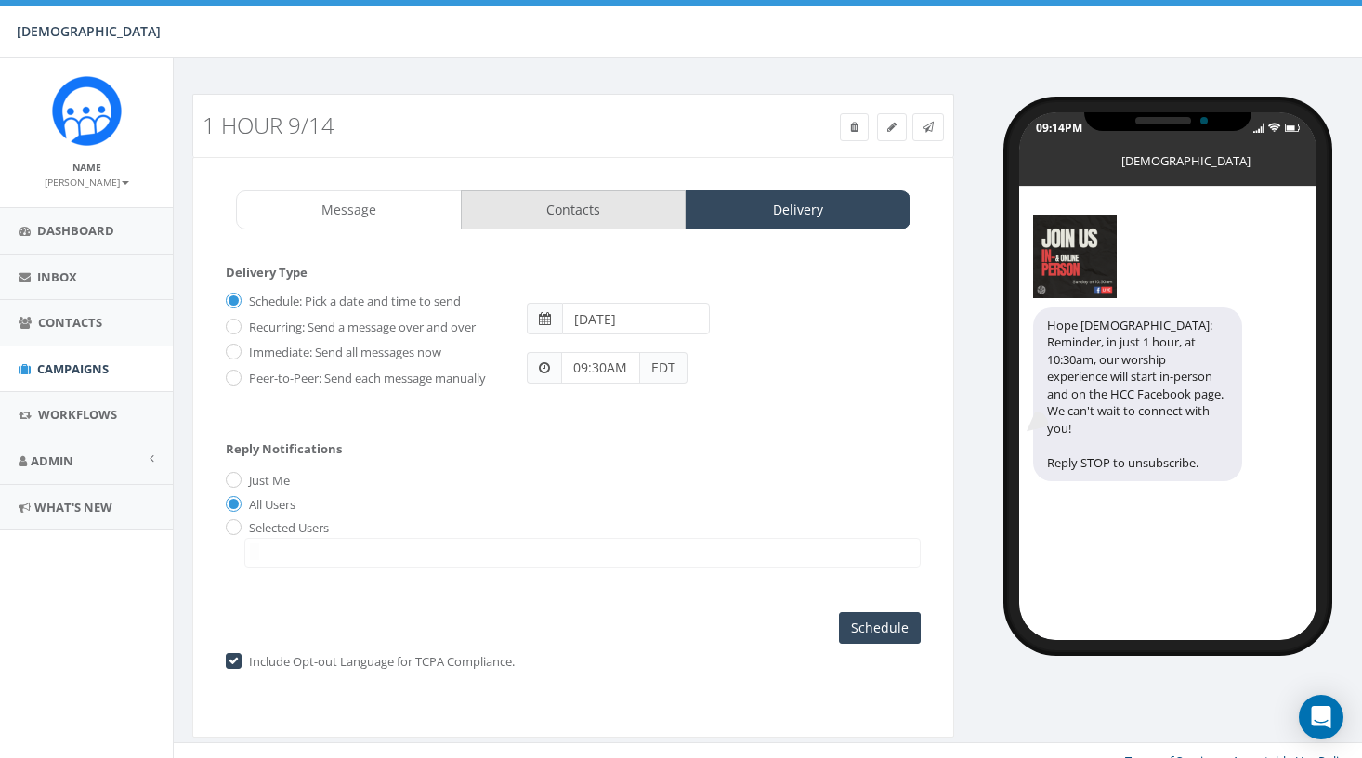
click at [608, 210] on link "Contacts" at bounding box center [574, 209] width 226 height 39
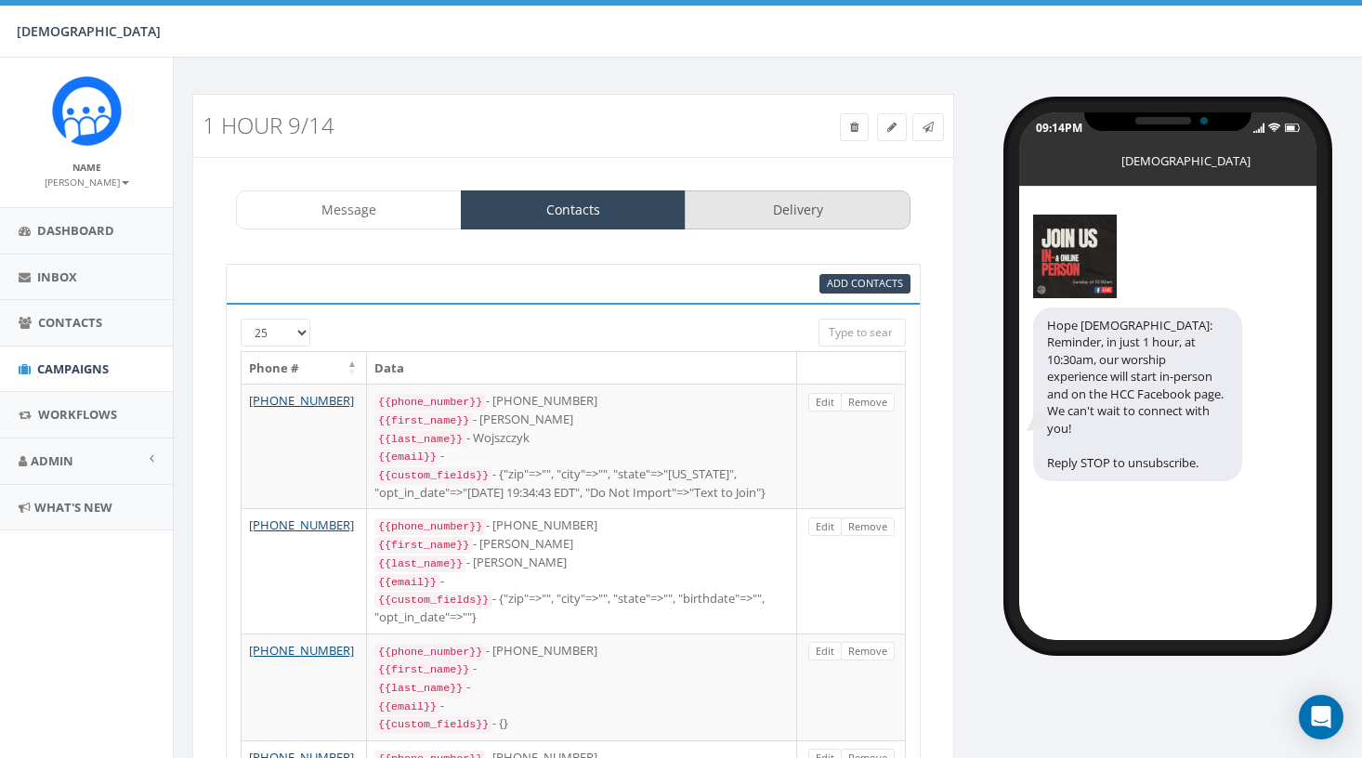
click at [805, 221] on link "Delivery" at bounding box center [798, 209] width 226 height 39
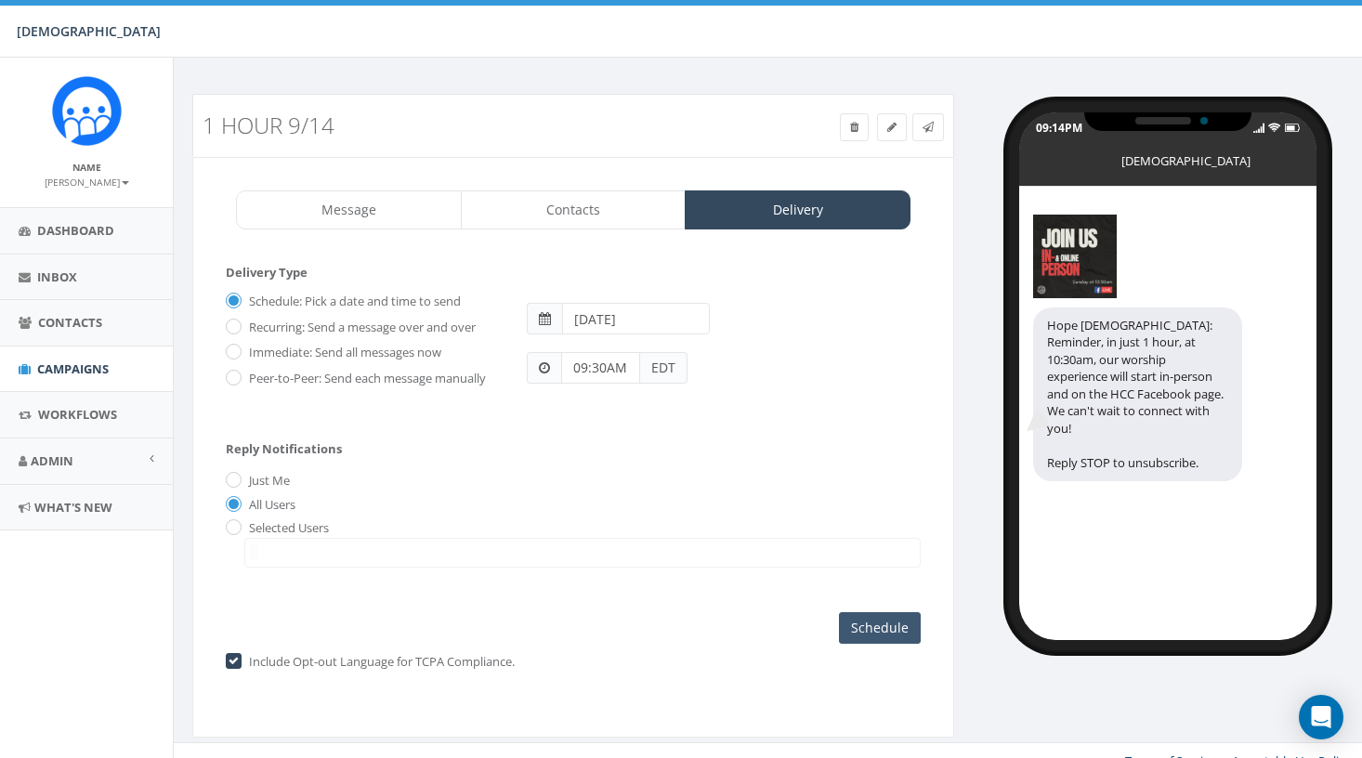
click at [893, 631] on input "Schedule" at bounding box center [880, 628] width 82 height 32
